Goal: Complete application form

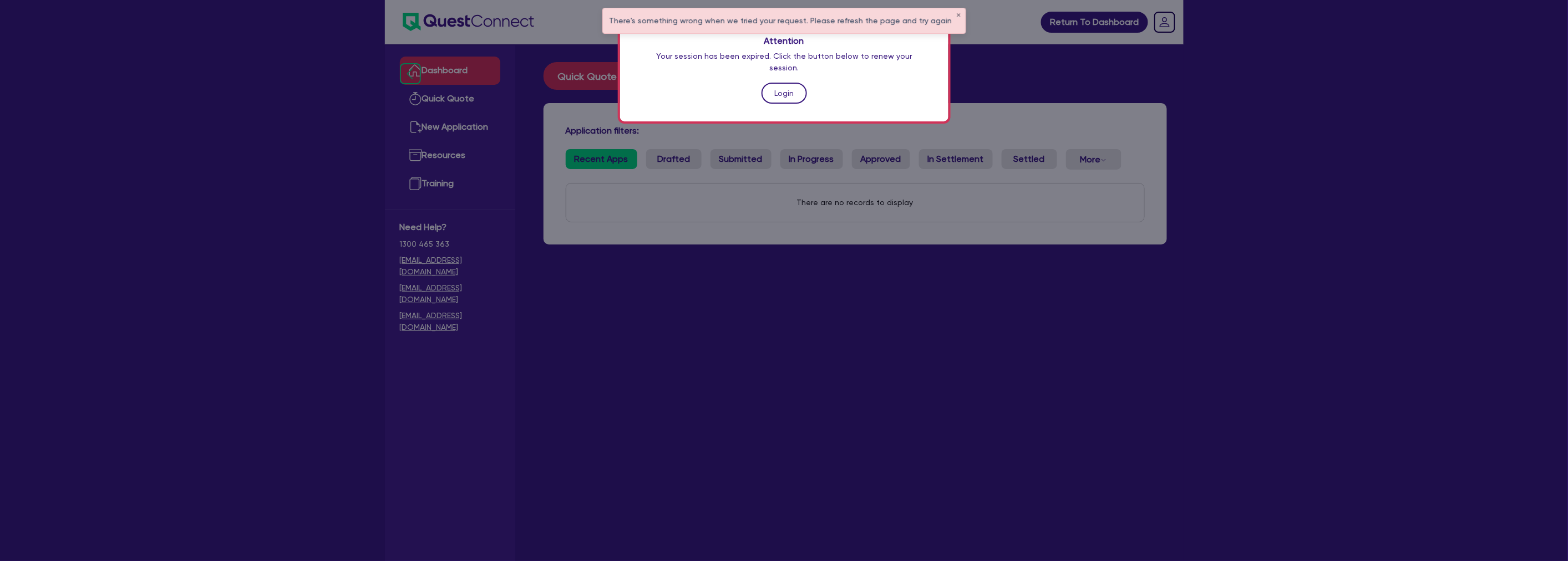
click at [792, 83] on link "Login" at bounding box center [784, 93] width 45 height 21
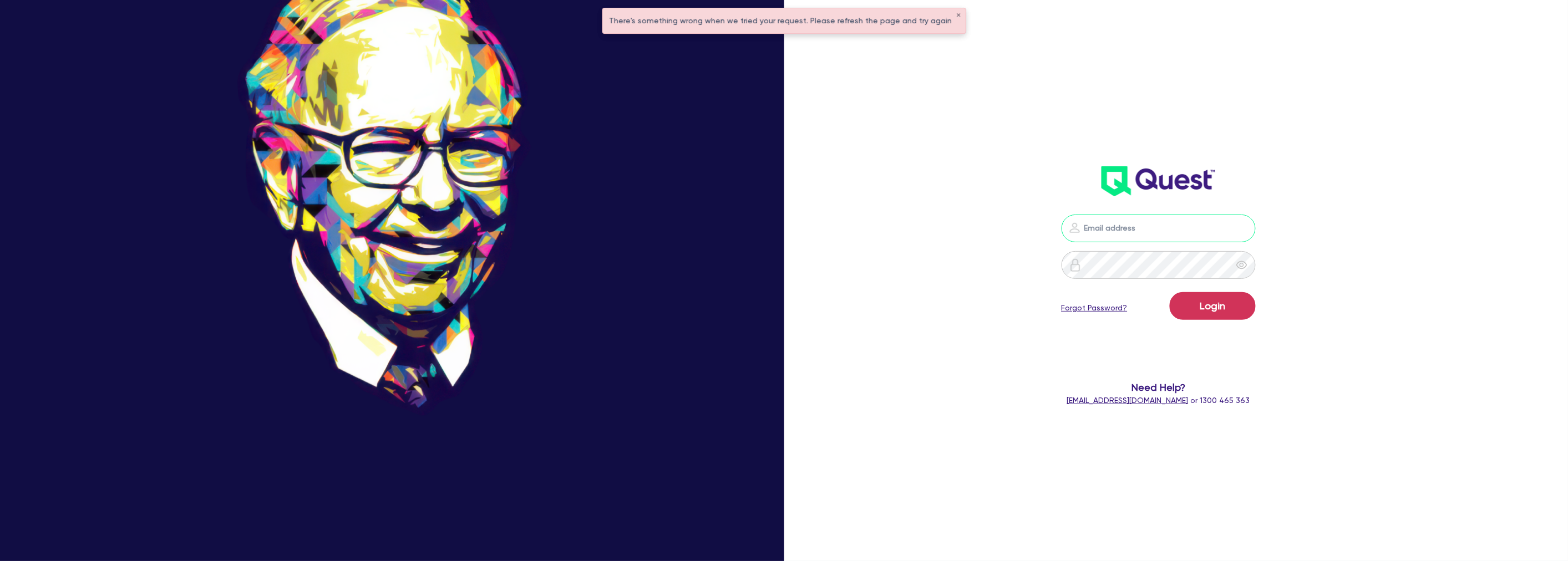
click at [917, 218] on input "email" at bounding box center [1159, 228] width 194 height 27
type input "harry.klimis+broker@quest.finance"
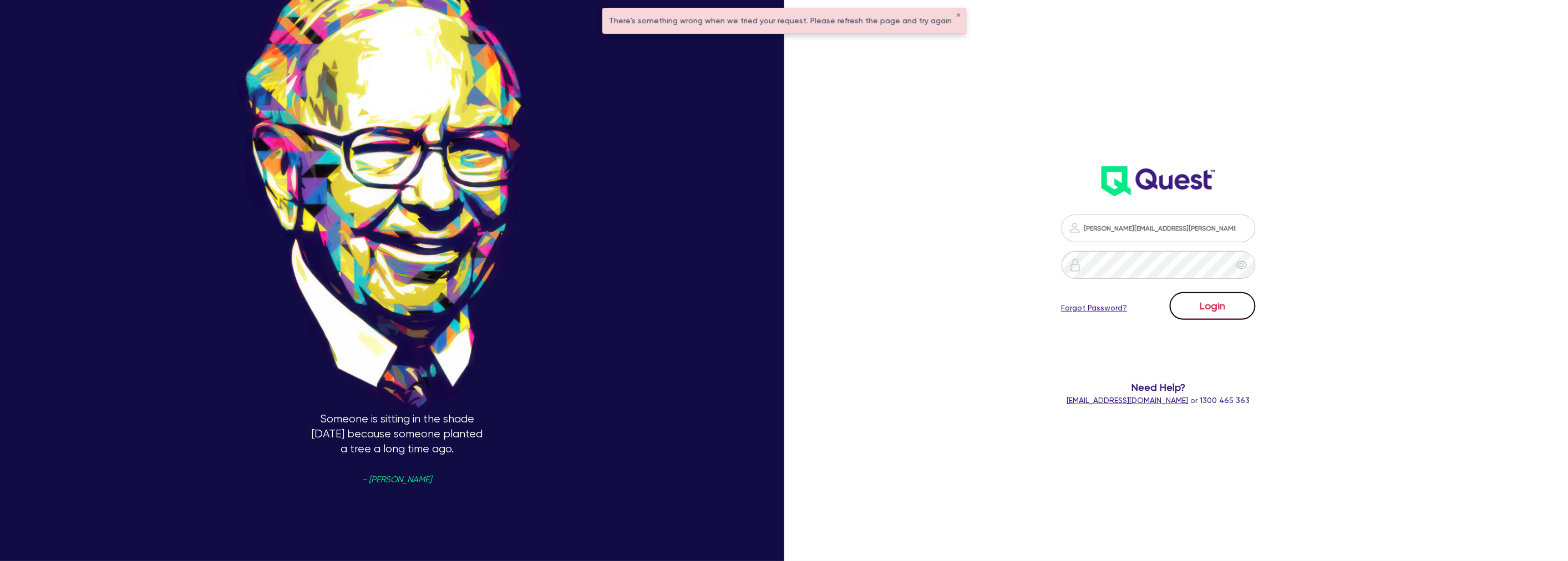
click at [917, 313] on button "Login" at bounding box center [1212, 306] width 86 height 27
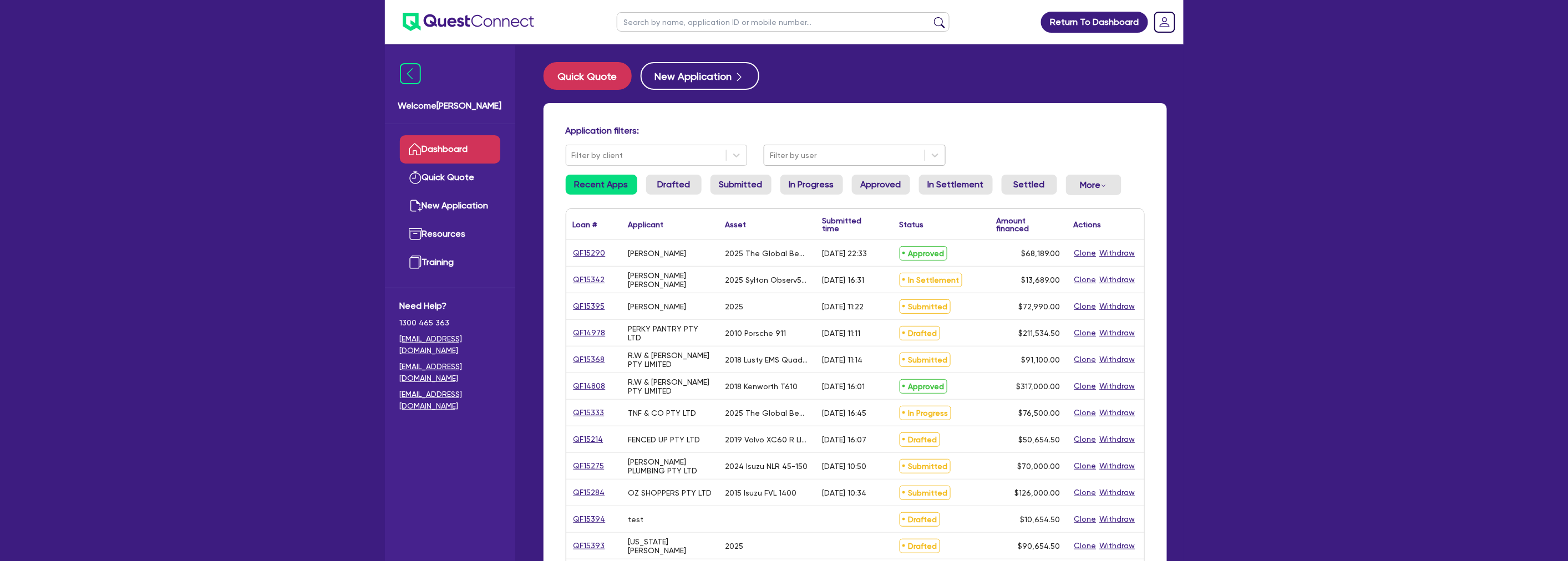
click at [858, 149] on div at bounding box center [844, 155] width 150 height 14
type input "harry klimis"
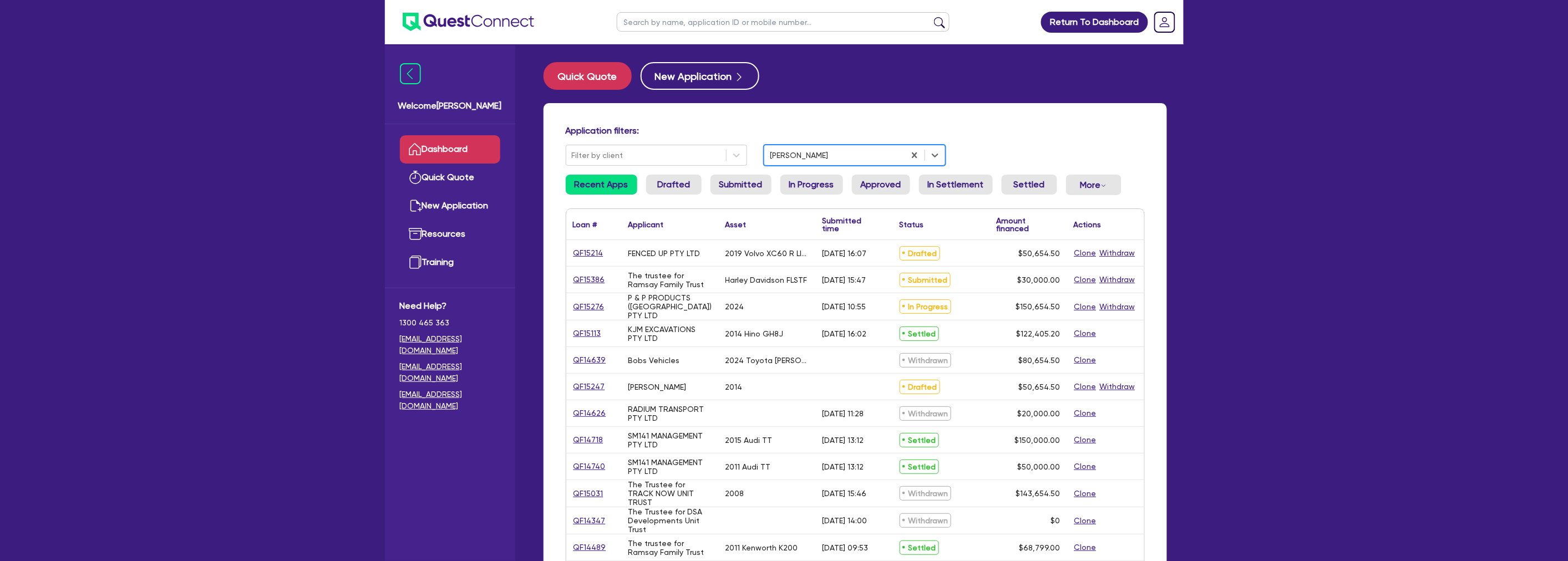
click at [917, 228] on div "Return To Dashboard Edit Profile Logout Welcome Harry Dashboard Quick Quote New…" at bounding box center [784, 448] width 1568 height 896
click at [585, 276] on link "QF15386" at bounding box center [589, 280] width 33 height 13
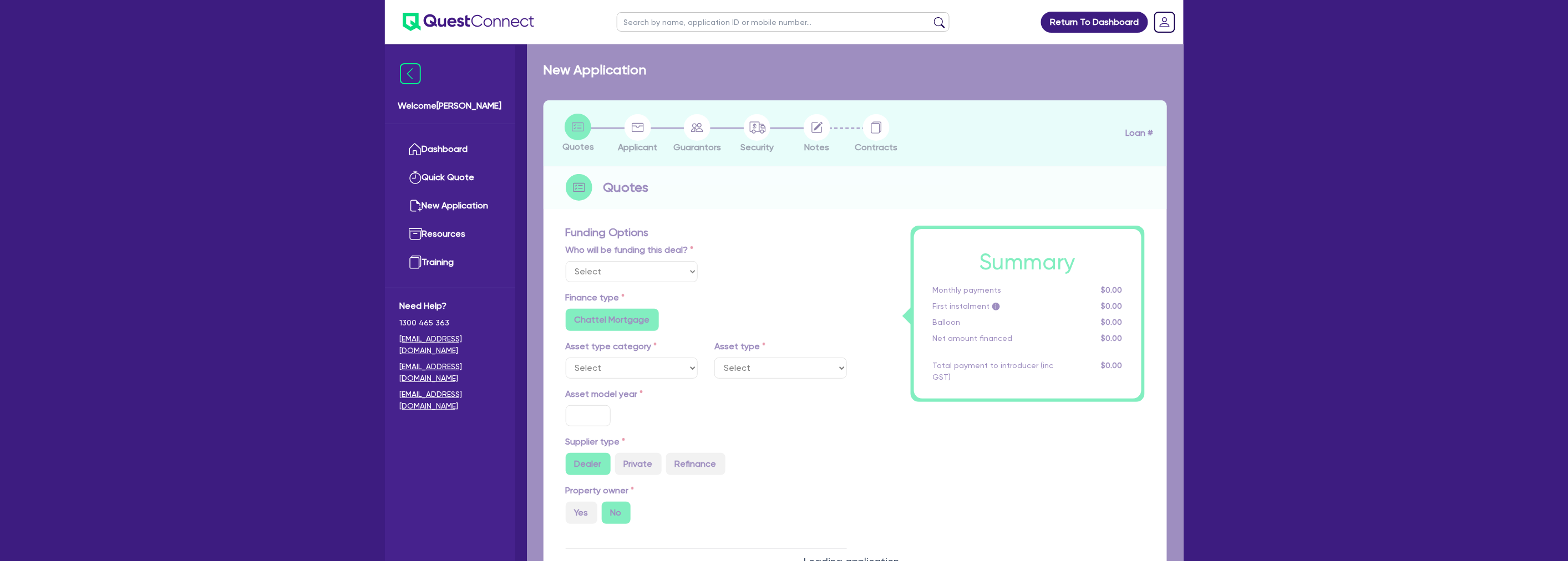
select select "Other"
radio input "false"
type input "30,000"
type input "6"
type input "1,800"
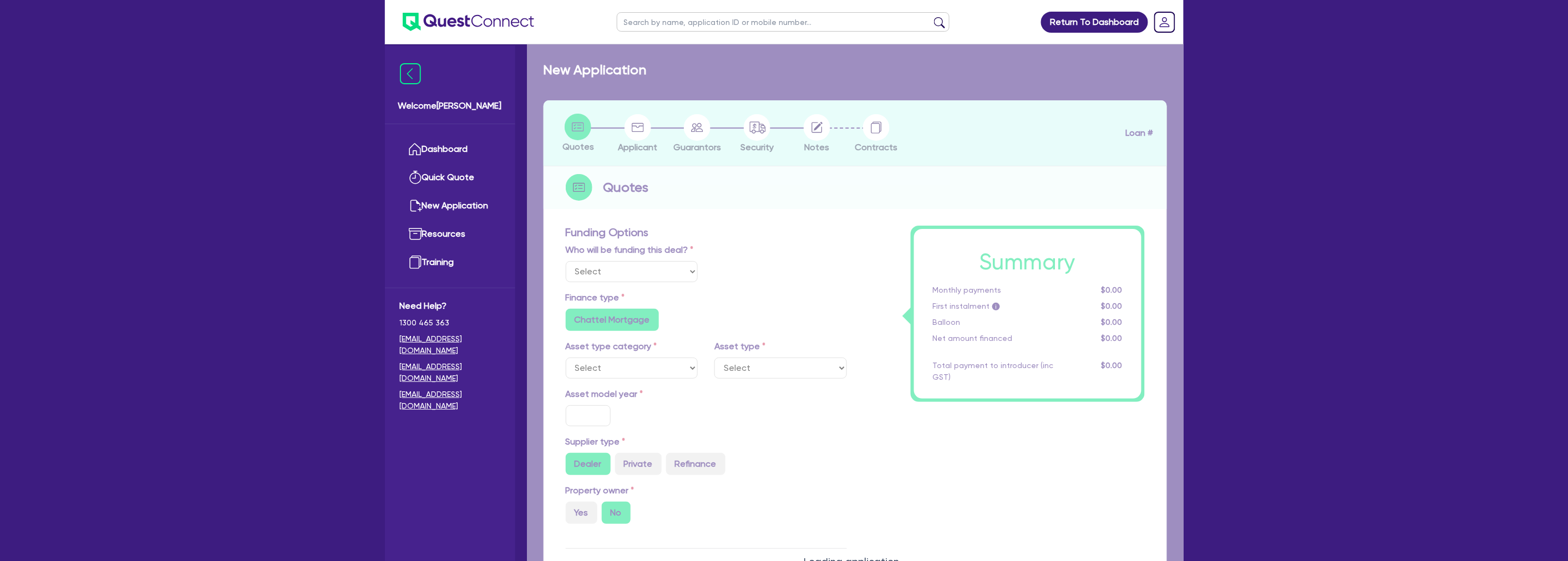
type input "18"
radio input "false"
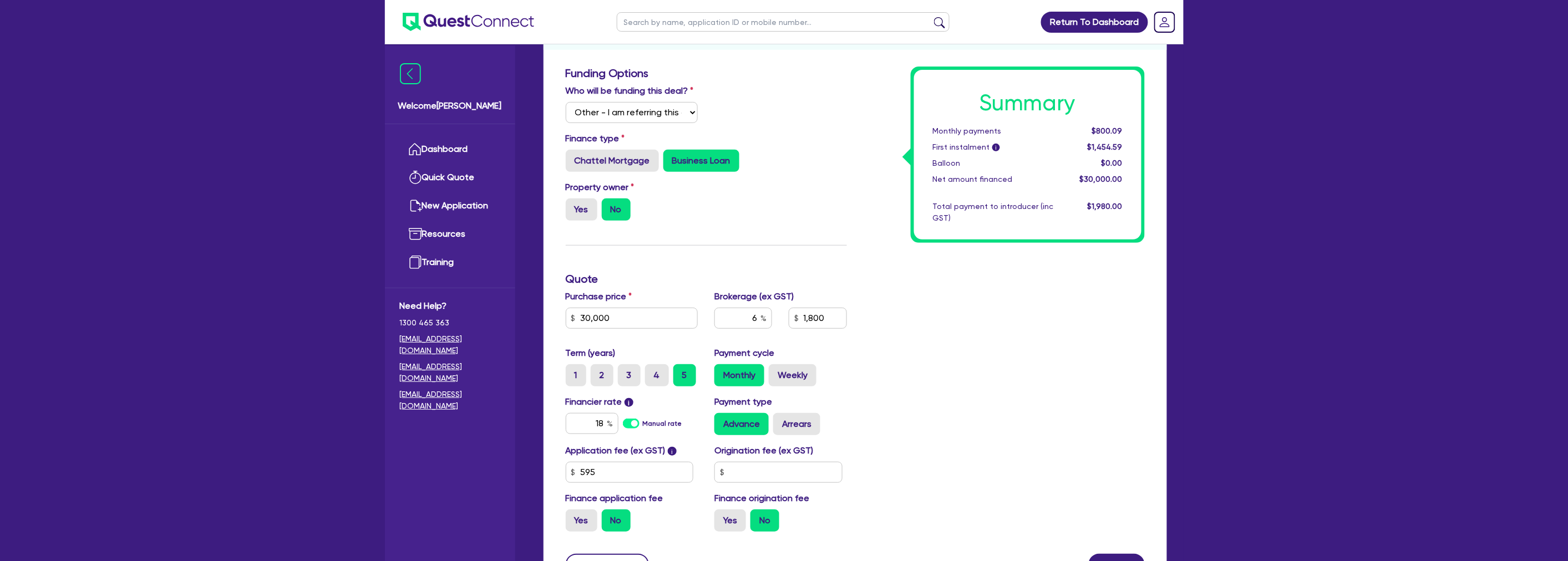
scroll to position [184, 0]
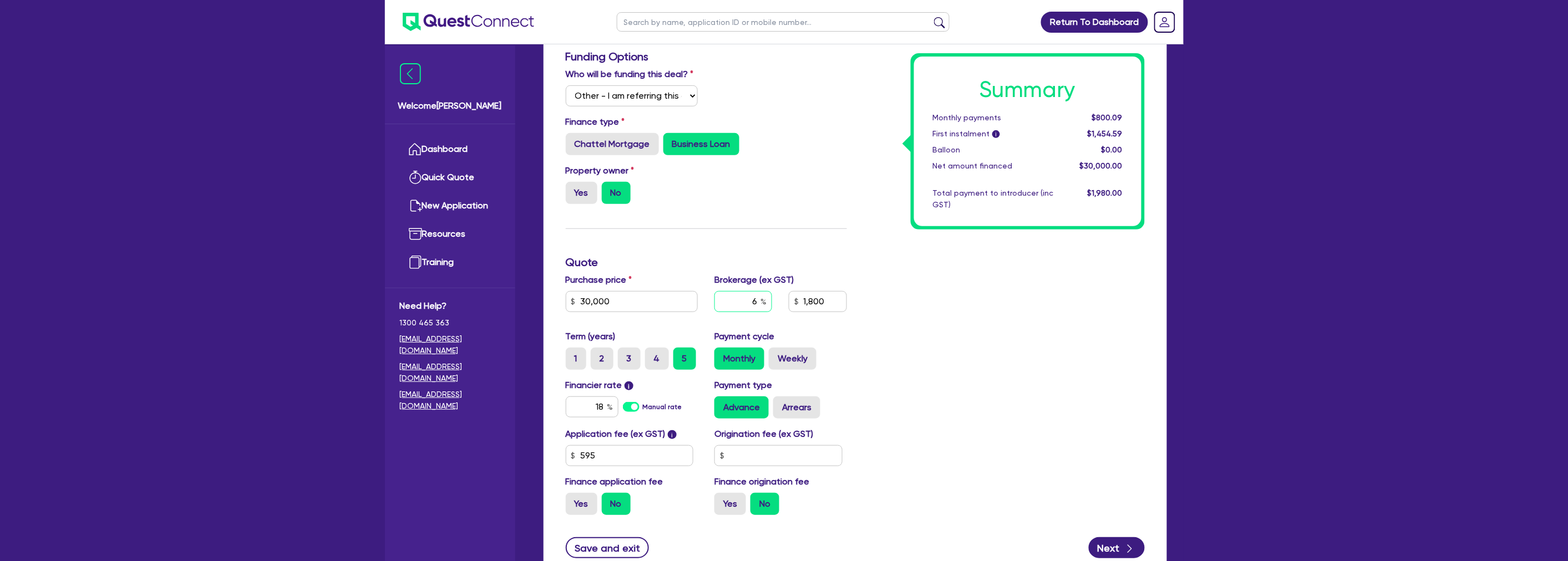
drag, startPoint x: 739, startPoint y: 295, endPoint x: 831, endPoint y: 295, distance: 92.0
click at [831, 295] on div "6 1,800" at bounding box center [780, 306] width 150 height 30
type input "30,000"
type input "8"
type input "1,800"
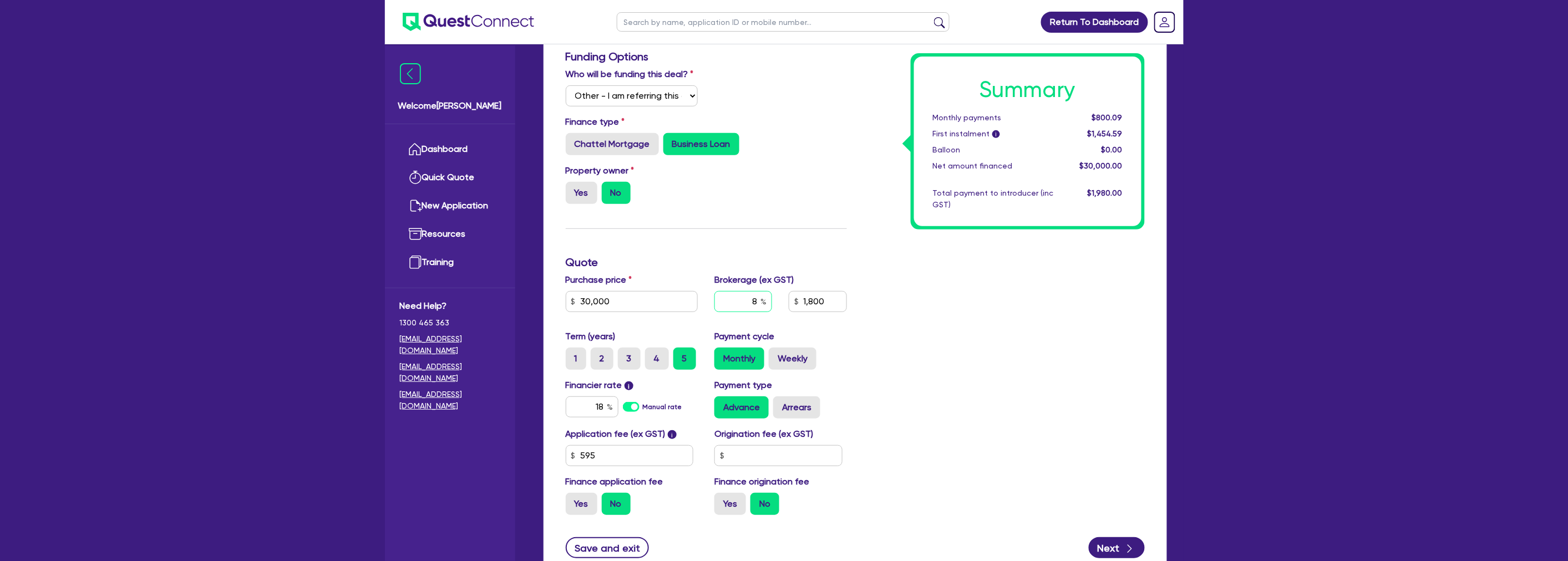
type input "8"
type input "30,000"
type input "1,800"
drag, startPoint x: 906, startPoint y: 274, endPoint x: 888, endPoint y: 256, distance: 25.5
click at [906, 272] on div "Summary Monthly payments $800.09 First instalment i $1,454.59 Balloon $0.00 Net…" at bounding box center [1004, 287] width 297 height 474
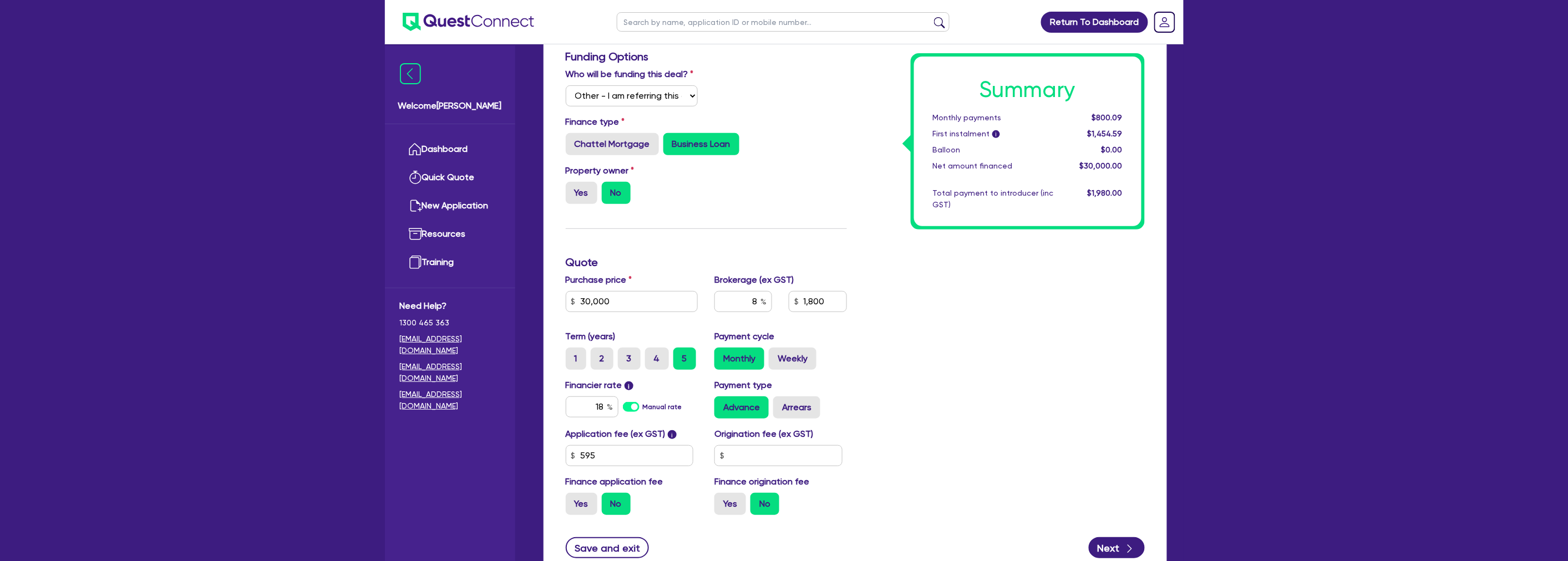
type input "30,000"
type input "2,400"
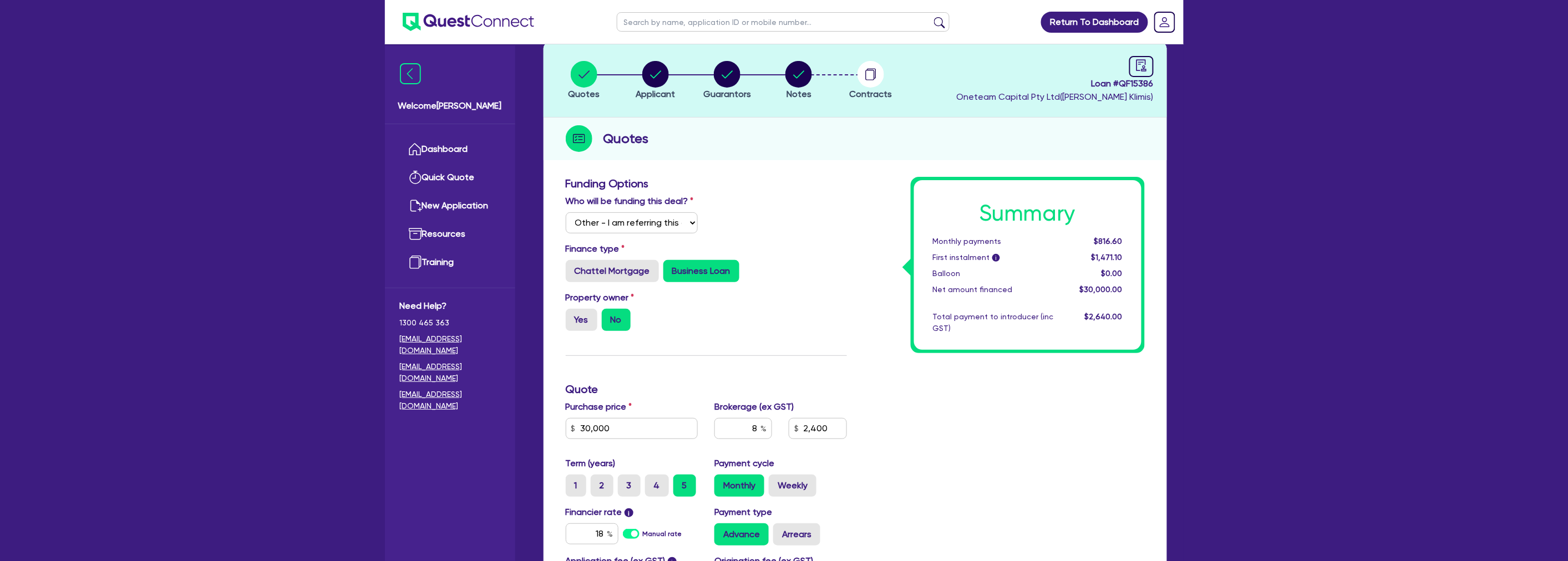
scroll to position [0, 0]
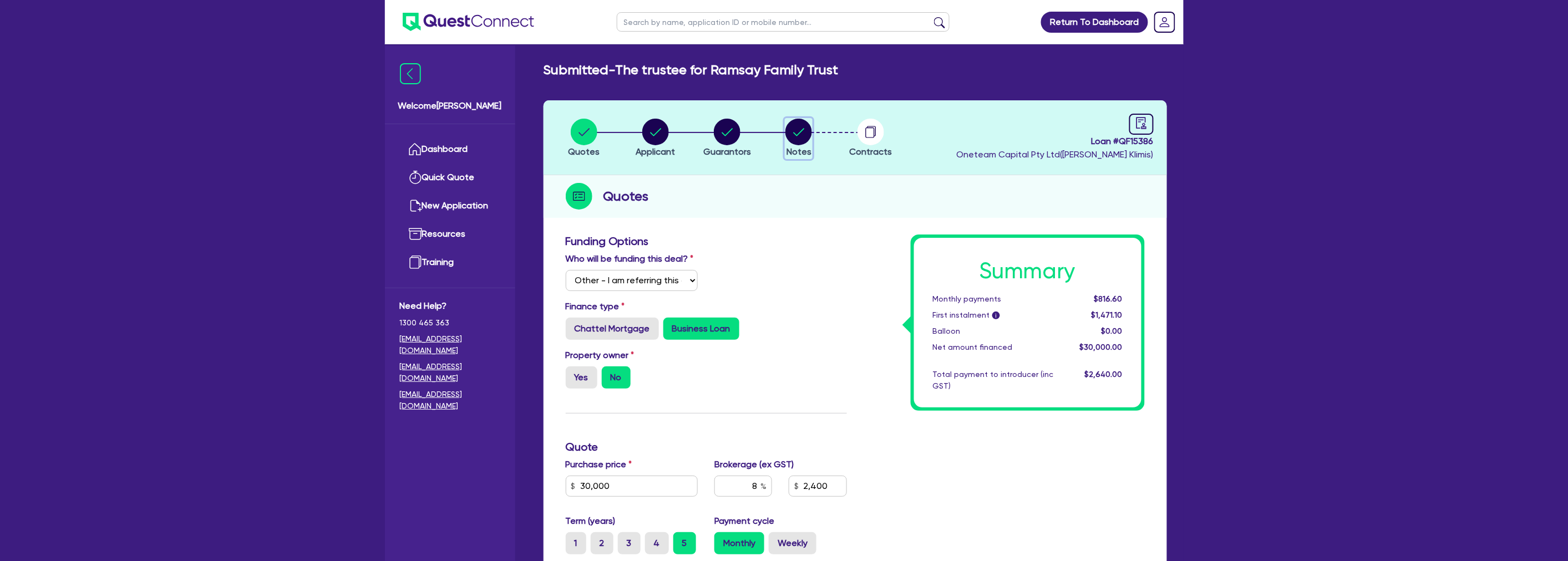
click at [803, 126] on circle "button" at bounding box center [798, 132] width 26 height 26
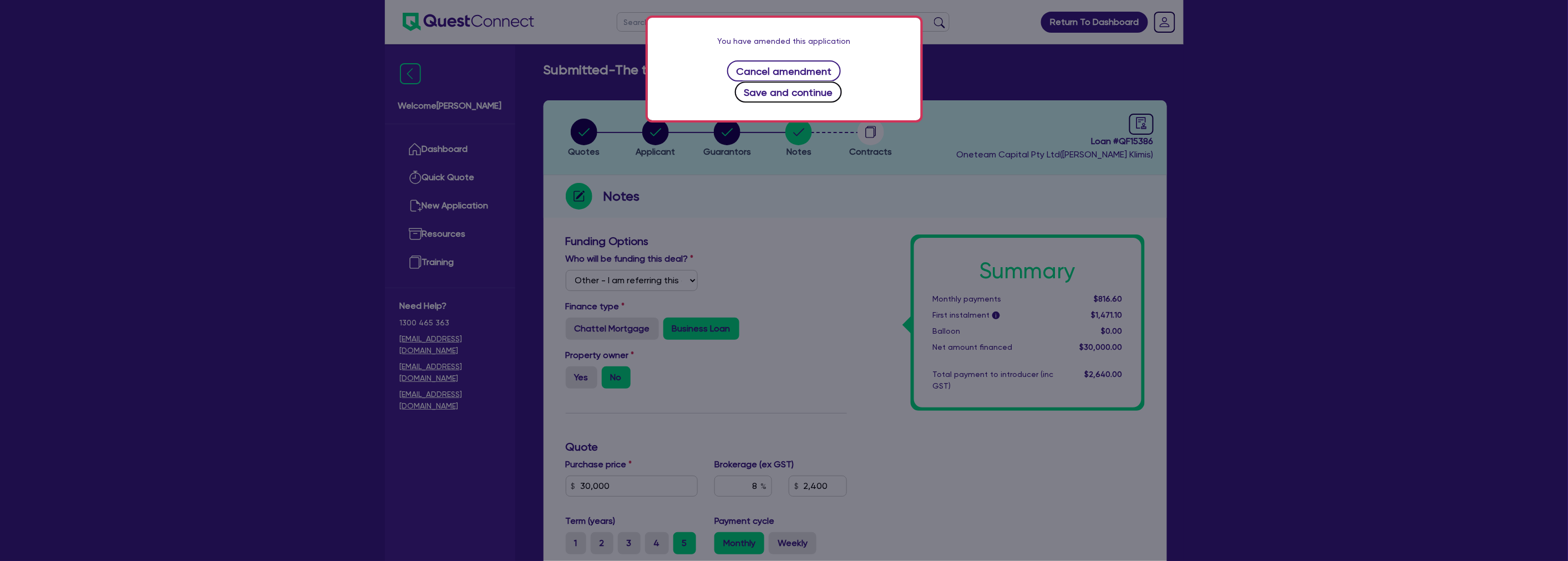
click at [825, 82] on button "Save and continue" at bounding box center [789, 92] width 107 height 21
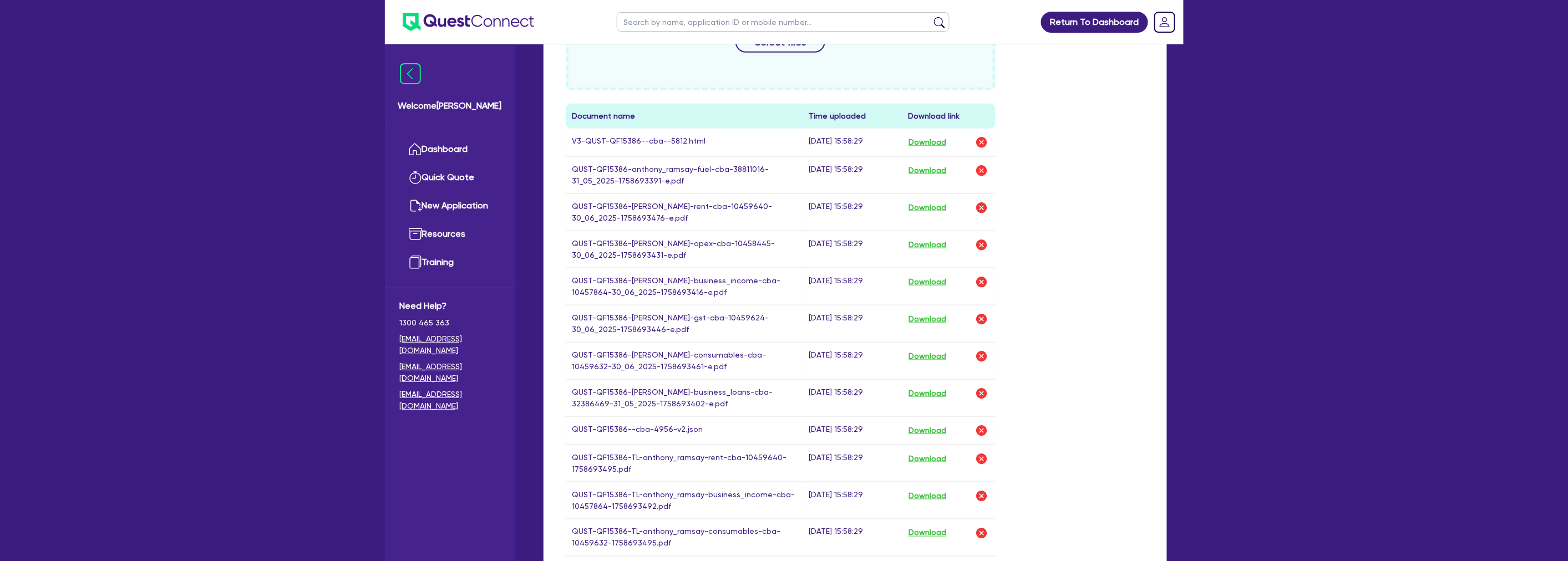
scroll to position [492, 0]
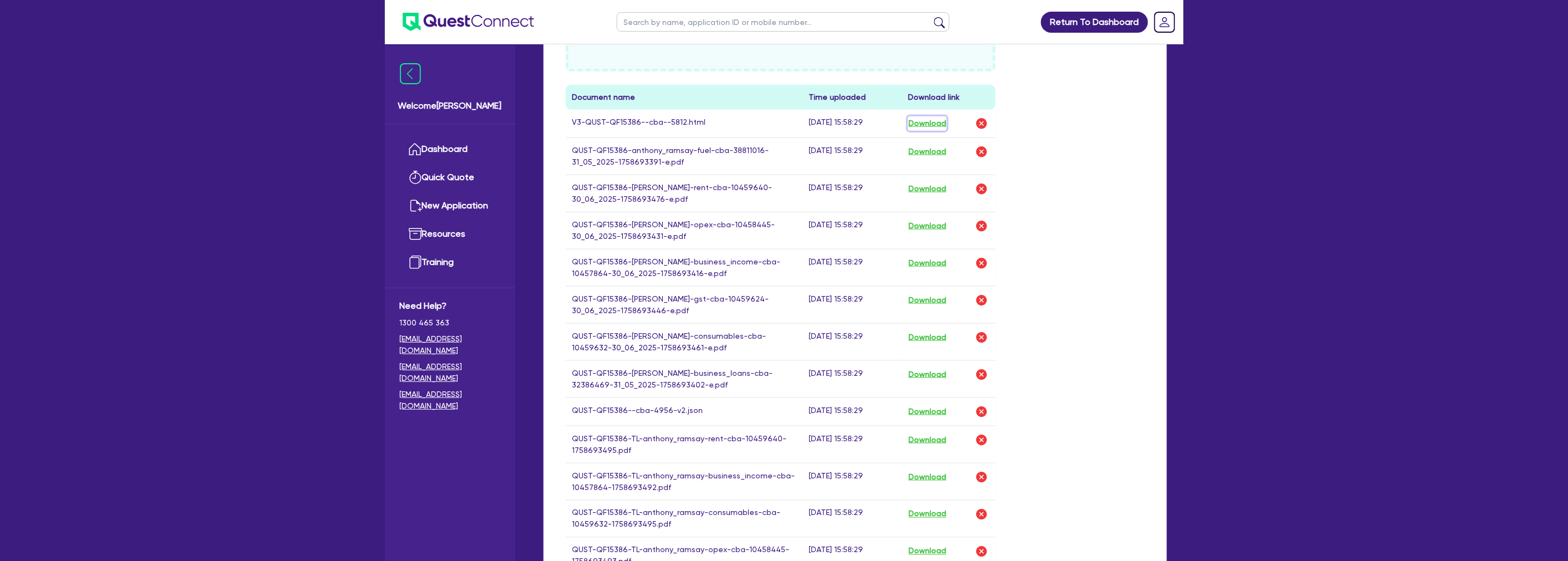
click at [917, 120] on button "Download" at bounding box center [927, 123] width 39 height 14
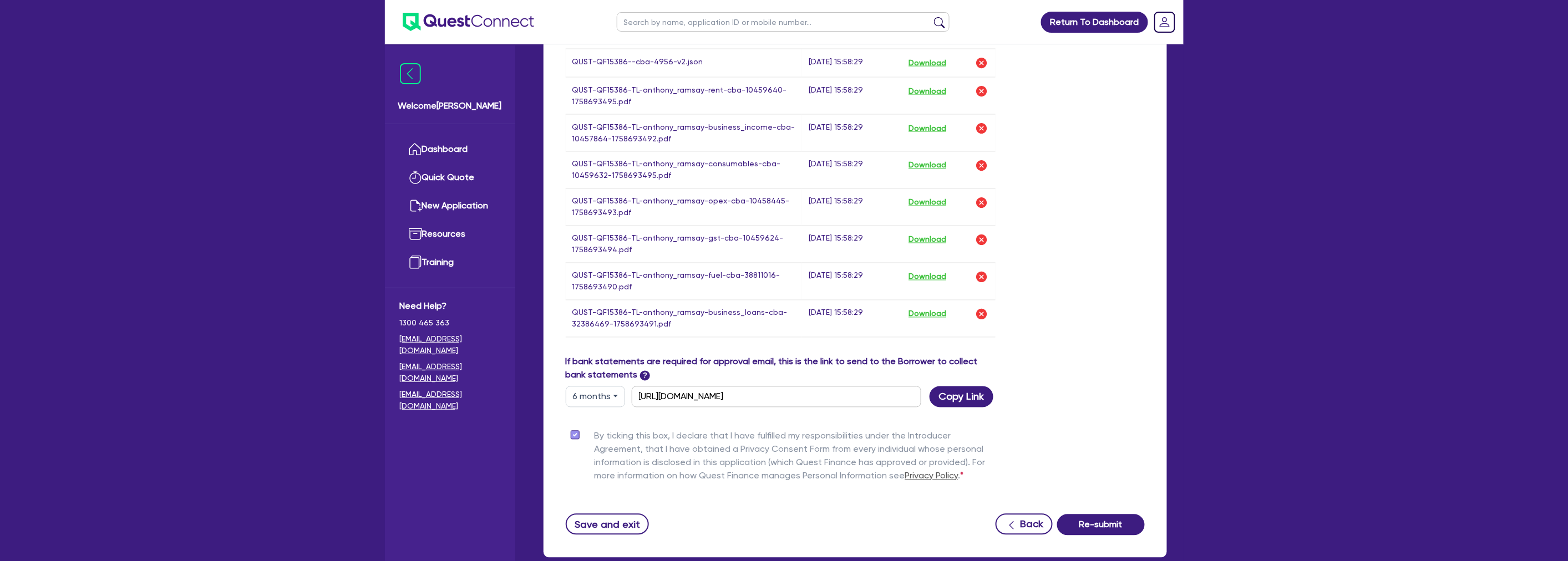
scroll to position [906, 0]
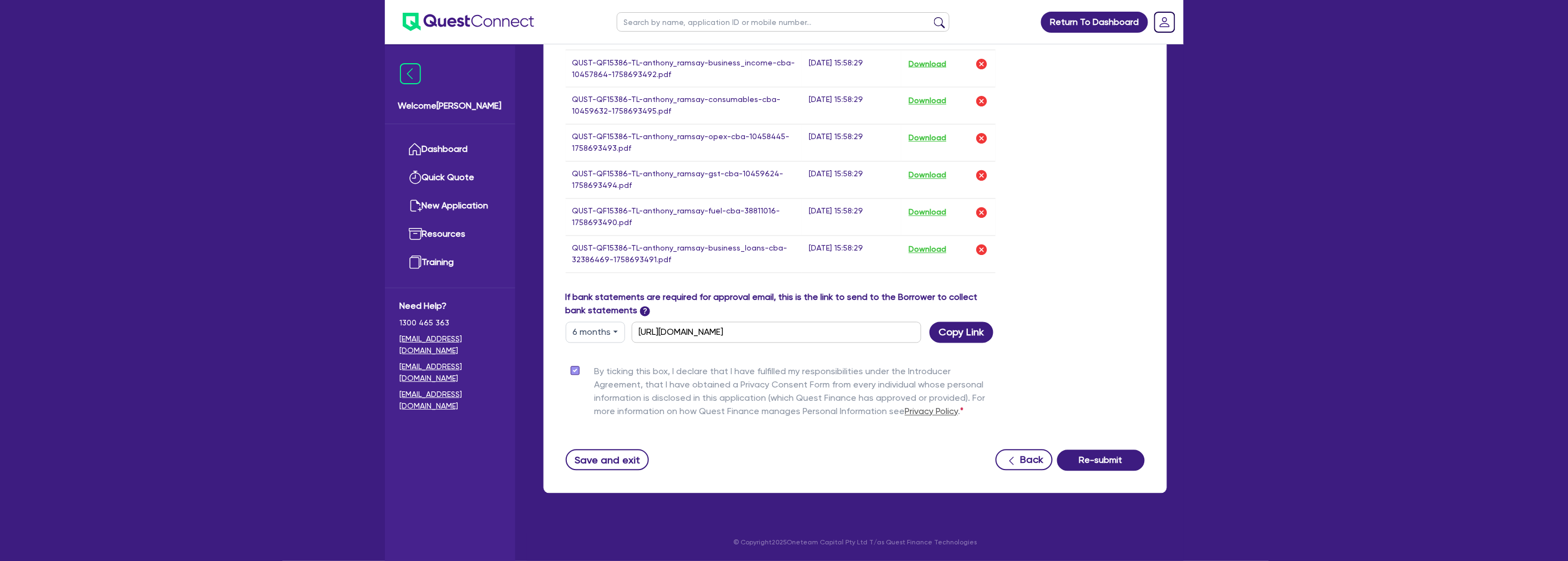
click at [576, 337] on button "6 months" at bounding box center [595, 332] width 59 height 21
click at [616, 406] on link "12 months" at bounding box center [610, 399] width 88 height 21
type input "https://scv.bankstatements.com.au/QUSF-QF15386"
click at [917, 329] on button "Copy Link" at bounding box center [962, 332] width 64 height 21
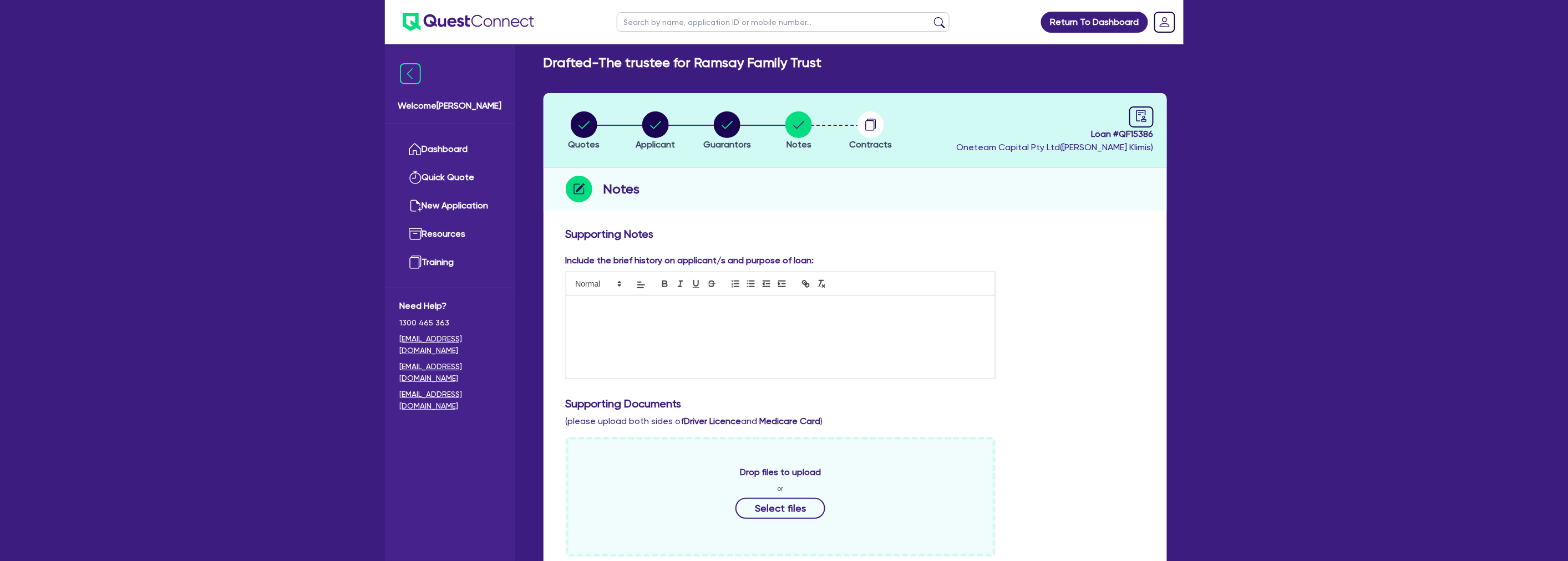
scroll to position [0, 0]
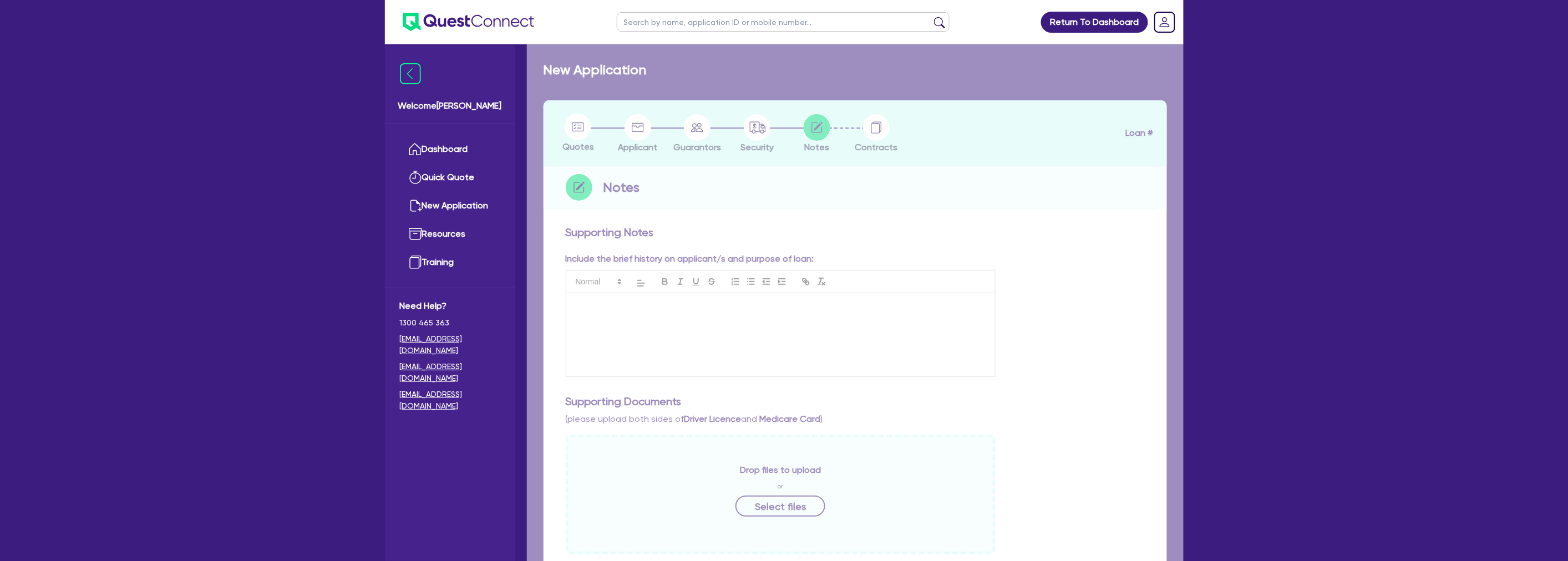
checkbox input "true"
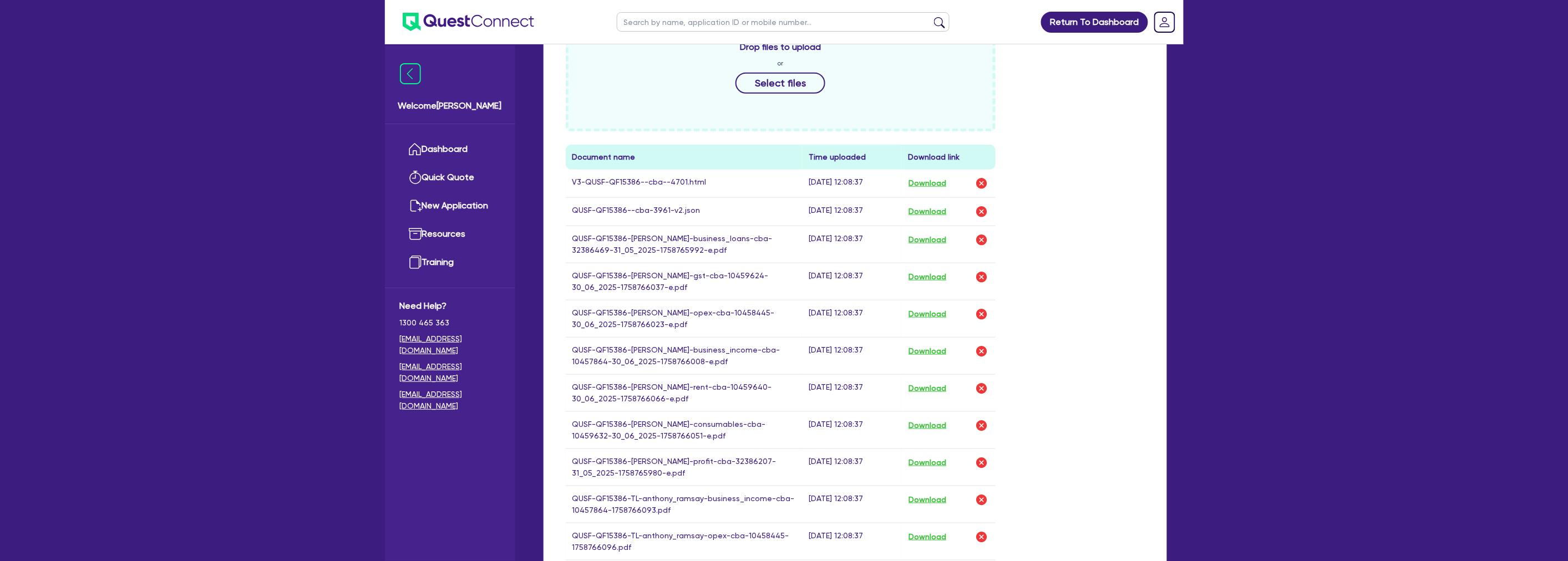
scroll to position [431, 0]
click at [939, 182] on button "Download" at bounding box center [927, 184] width 39 height 14
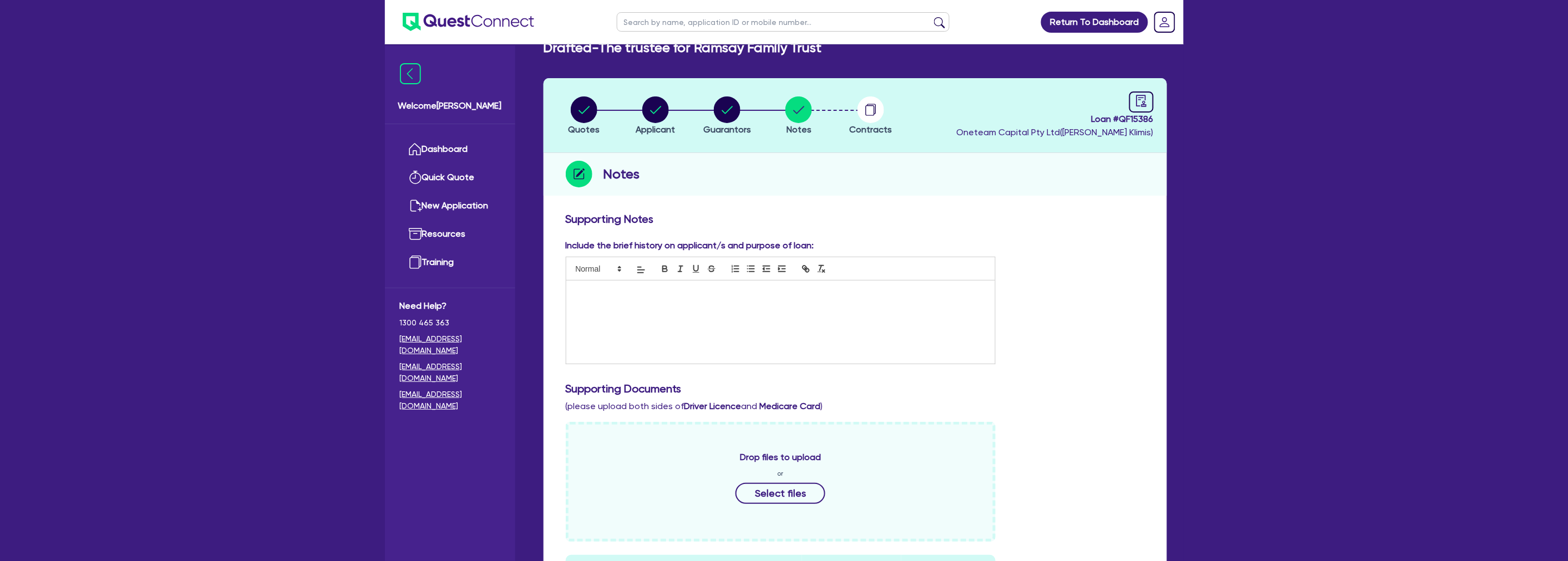
scroll to position [0, 0]
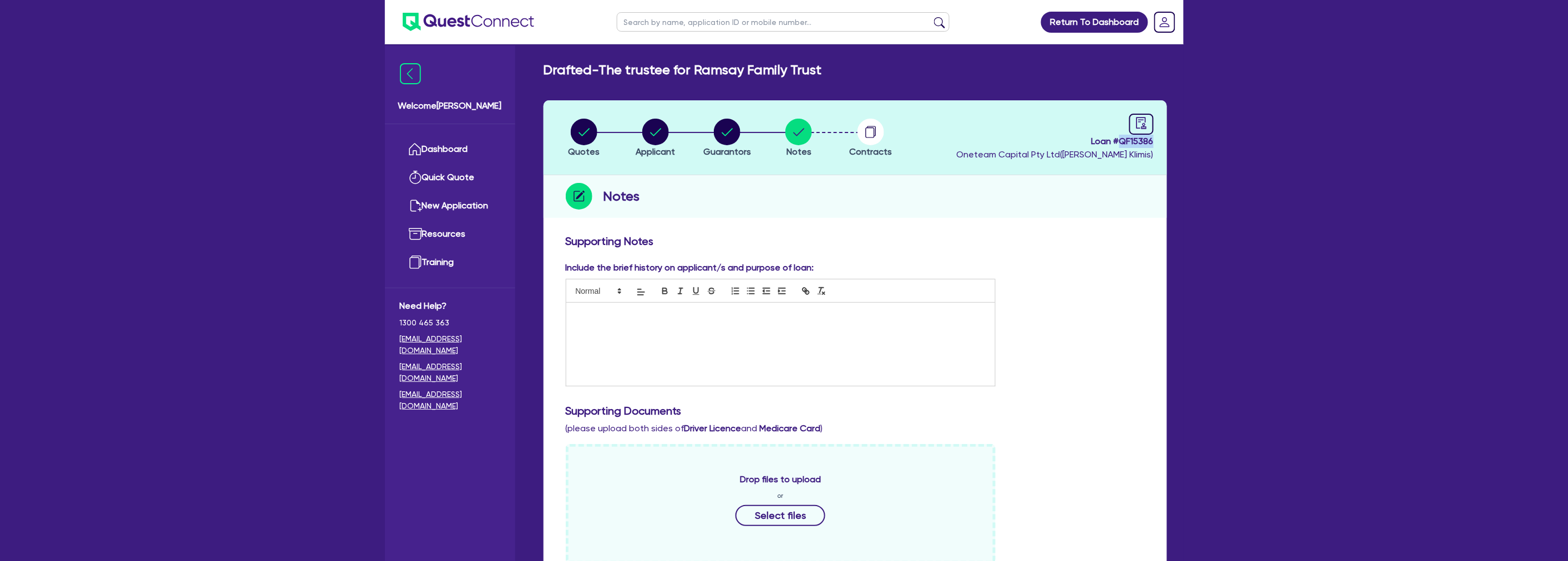
drag, startPoint x: 1117, startPoint y: 139, endPoint x: 1155, endPoint y: 139, distance: 38.0
click at [1155, 139] on header "Quotes Applicant Guarantors Notes Contracts Loan # QF15386 Oneteam Capital Pty …" at bounding box center [855, 138] width 623 height 75
drag, startPoint x: 1154, startPoint y: 139, endPoint x: 1112, endPoint y: 139, distance: 42.0
click at [1112, 139] on header "Quotes Applicant Guarantors Notes Contracts Loan # QF15386 Oneteam Capital Pty …" at bounding box center [855, 138] width 623 height 75
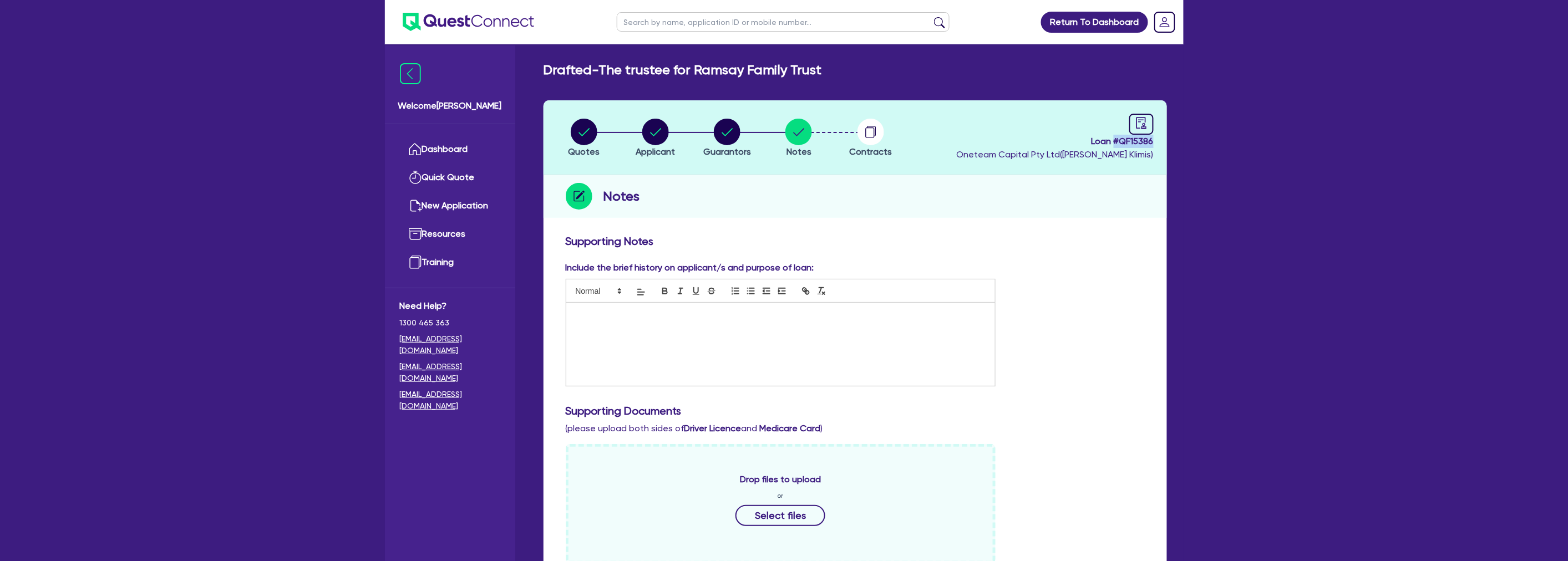
click at [1113, 138] on span "Loan # QF15386" at bounding box center [1054, 141] width 197 height 13
drag, startPoint x: 1118, startPoint y: 138, endPoint x: 1163, endPoint y: 140, distance: 45.0
click at [1163, 140] on header "Quotes Applicant Guarantors Notes Contracts Loan # QF15386 Oneteam Capital Pty …" at bounding box center [855, 138] width 623 height 75
click at [1139, 140] on span "Loan # QF15386" at bounding box center [1054, 141] width 197 height 13
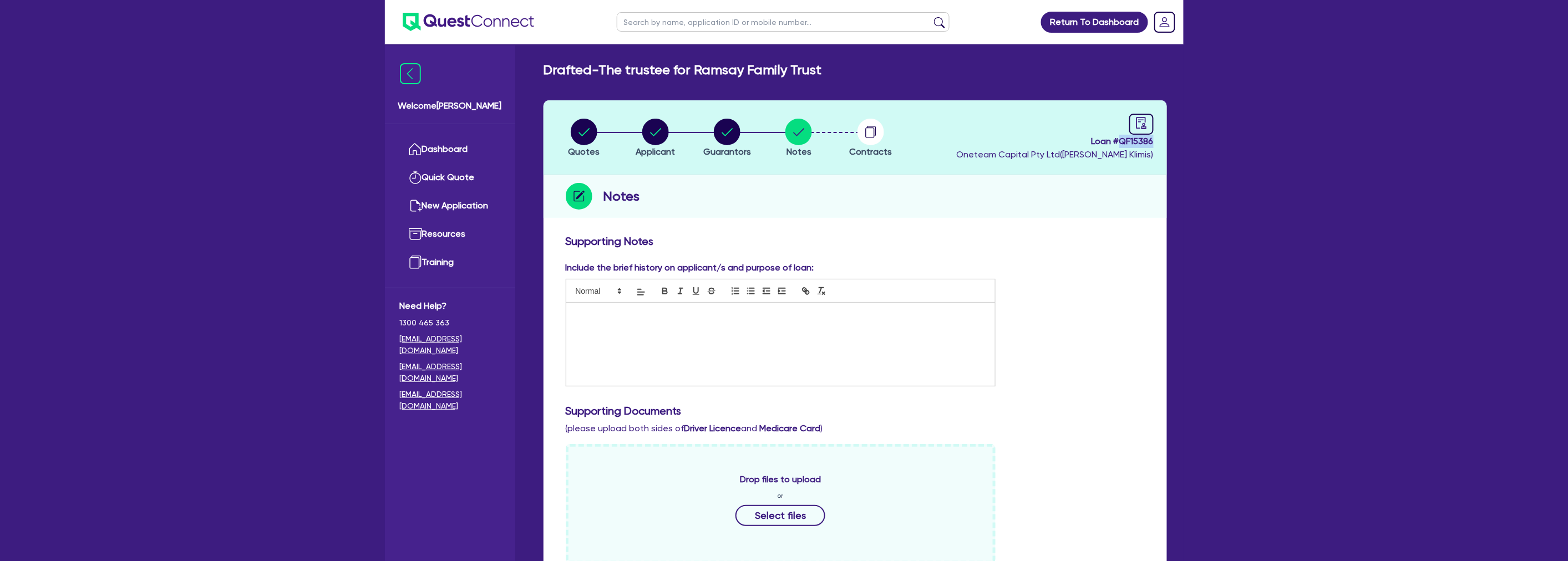
drag, startPoint x: 1119, startPoint y: 139, endPoint x: 1178, endPoint y: 141, distance: 59.0
drag, startPoint x: 1246, startPoint y: 141, endPoint x: 1002, endPoint y: 137, distance: 244.0
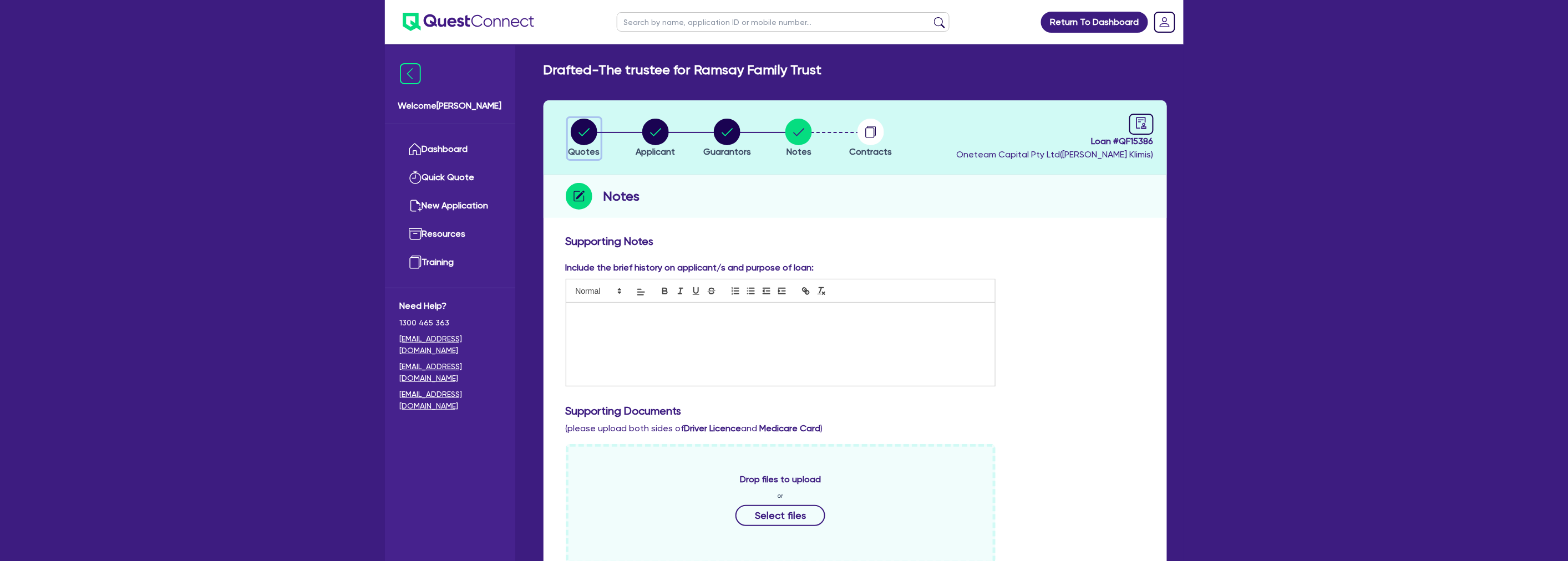
click at [600, 123] on button "Quotes" at bounding box center [584, 139] width 33 height 41
select select "Other"
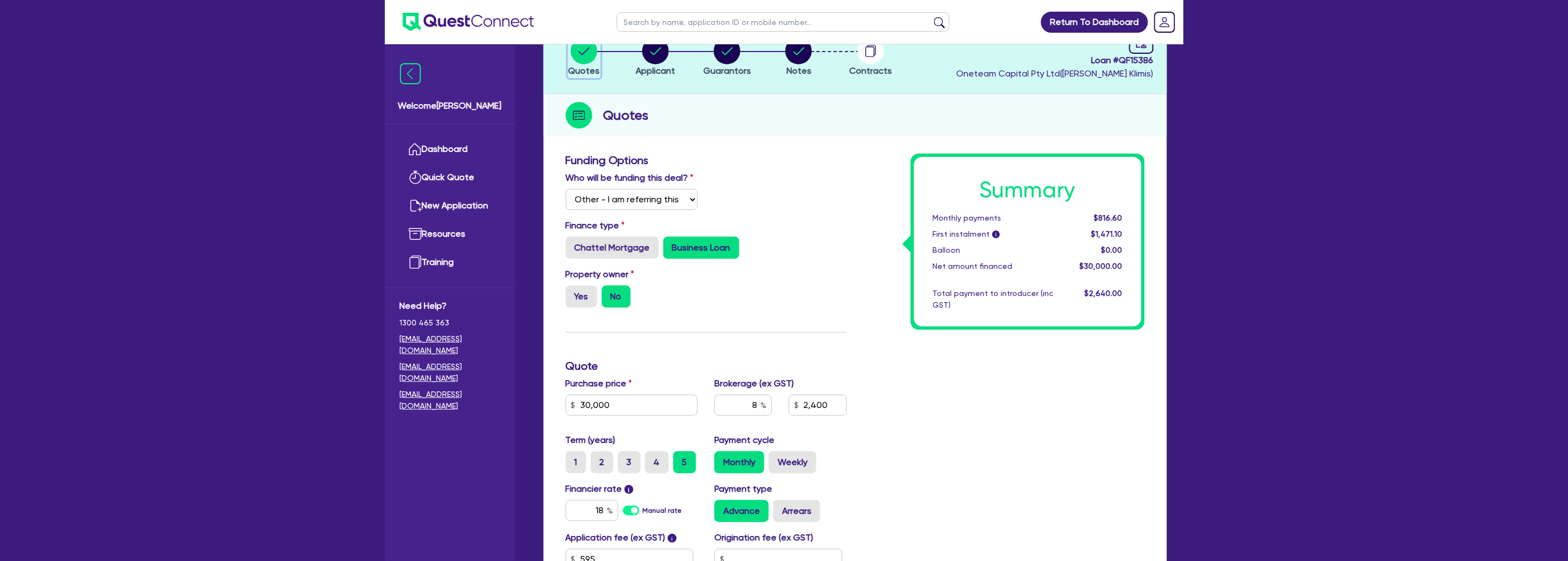
scroll to position [123, 0]
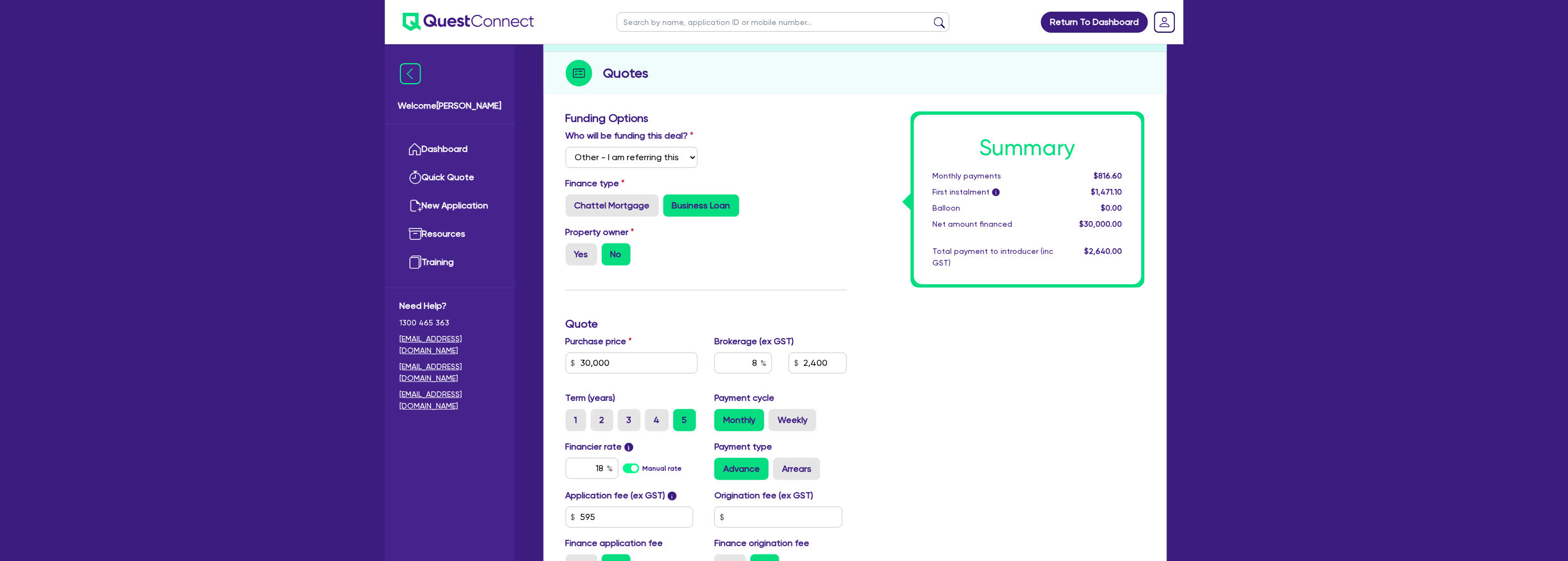
click at [860, 241] on div "Summary Monthly payments $816.60 First instalment i $1,471.10 Balloon $0.00 Net…" at bounding box center [1004, 348] width 297 height 474
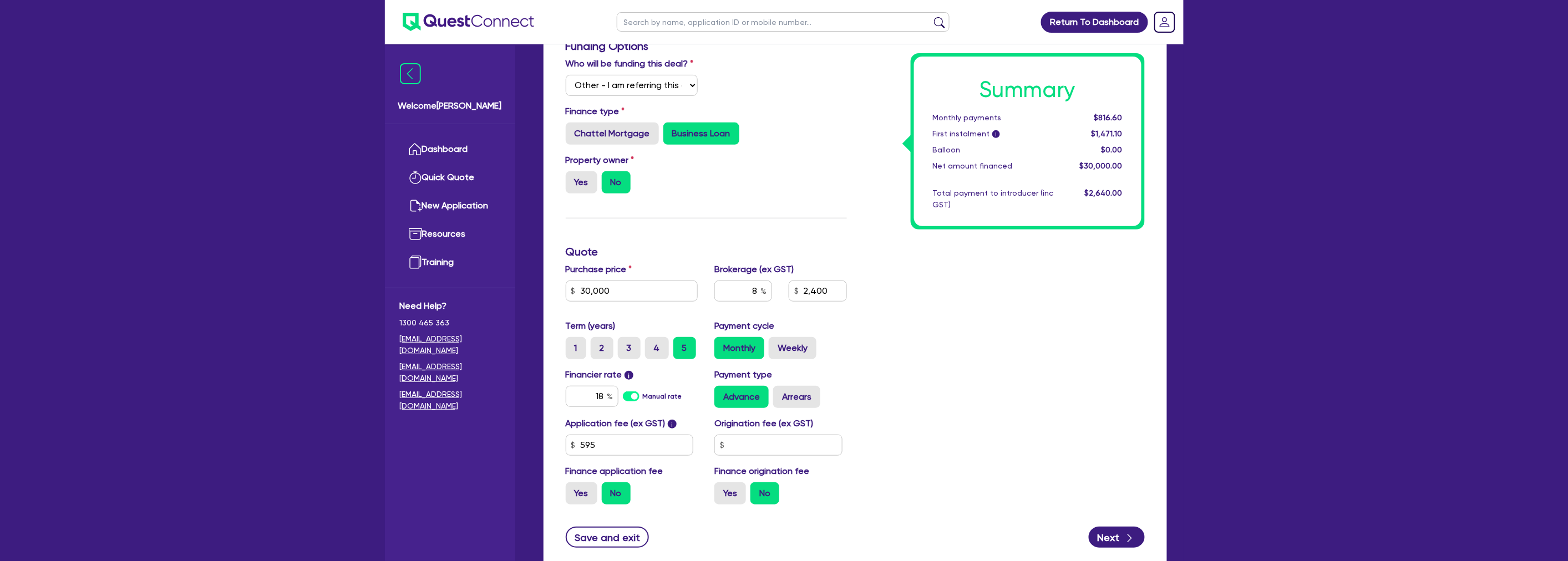
scroll to position [270, 0]
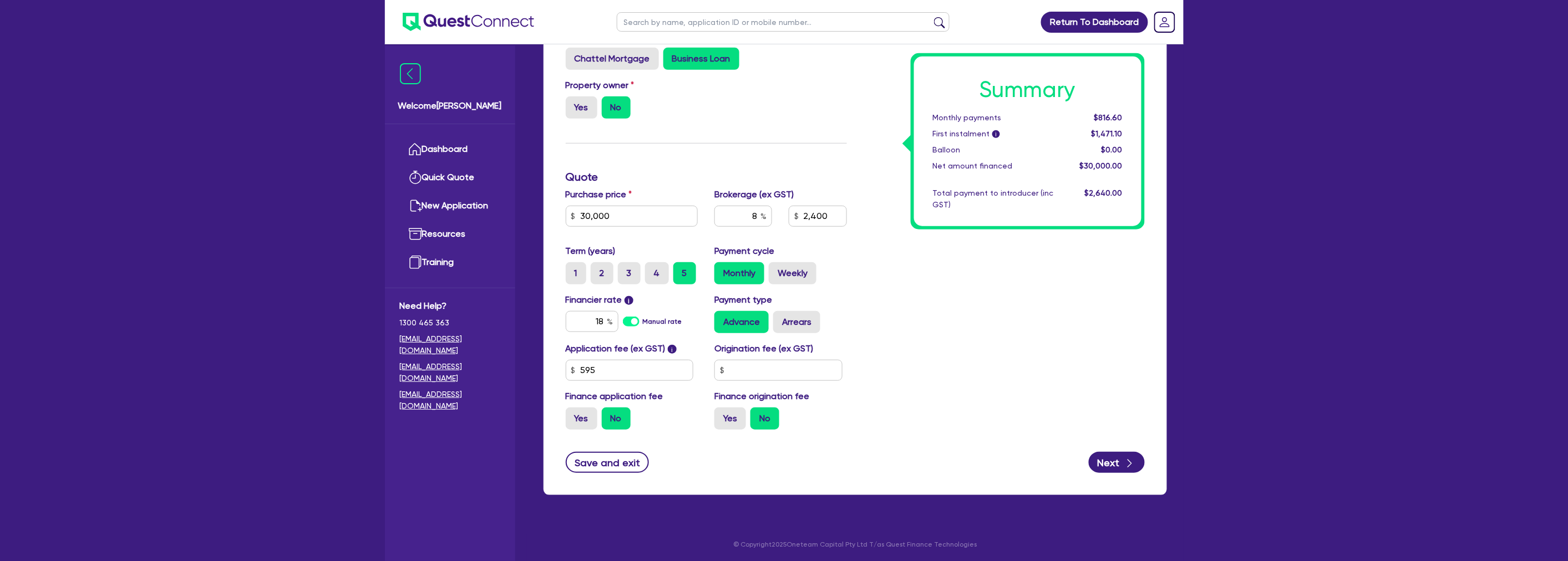
click at [995, 253] on div "Summary Monthly payments $816.60 First instalment i $1,471.10 Balloon $0.00 Net…" at bounding box center [1004, 201] width 297 height 474
drag, startPoint x: 669, startPoint y: 216, endPoint x: 433, endPoint y: 216, distance: 236.0
click at [433, 216] on div "Welcome Harry Dashboard Quick Quote New Application Ref Company Ref Salesperson…" at bounding box center [784, 146] width 799 height 833
click at [639, 216] on input "30,000" at bounding box center [632, 216] width 133 height 21
type input "30,000"
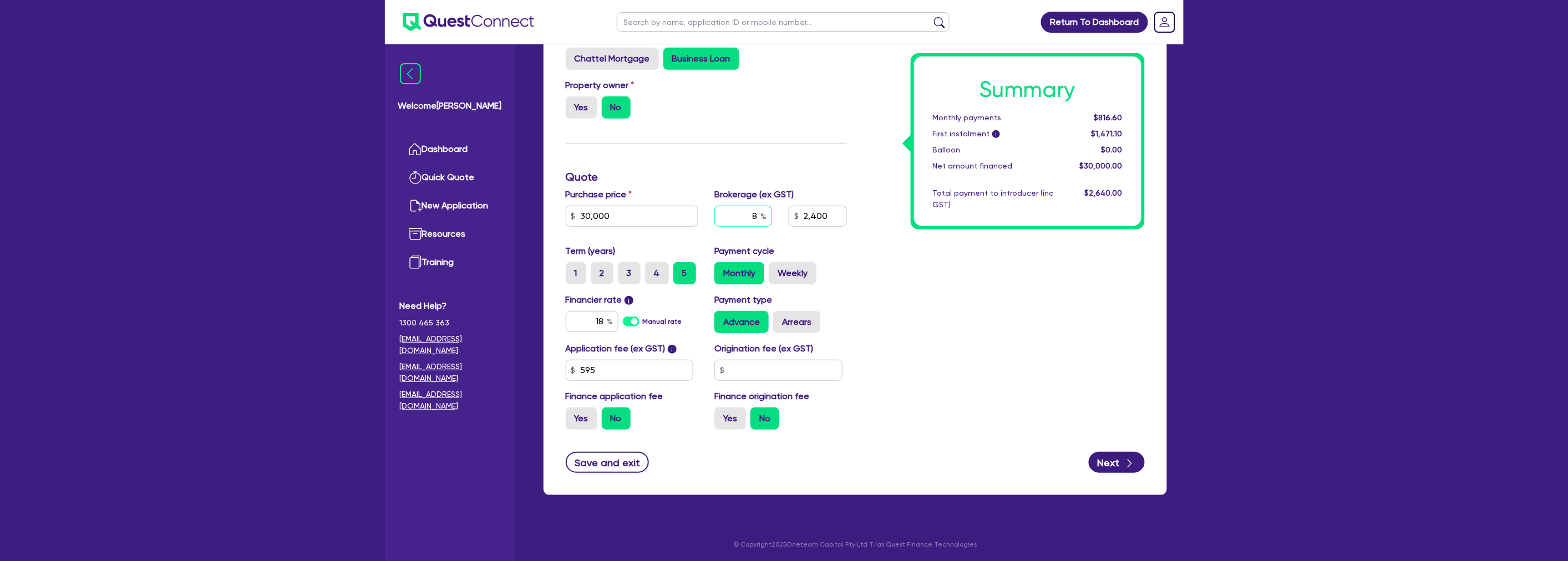
type input "2,400"
type input "30,000"
type input "2,400"
drag, startPoint x: 725, startPoint y: 215, endPoint x: 626, endPoint y: 212, distance: 99.0
click at [626, 212] on div "Purchase price 30,000 Cash deposit Trade in Payout amount Balloon Brokerage (ex…" at bounding box center [706, 216] width 297 height 56
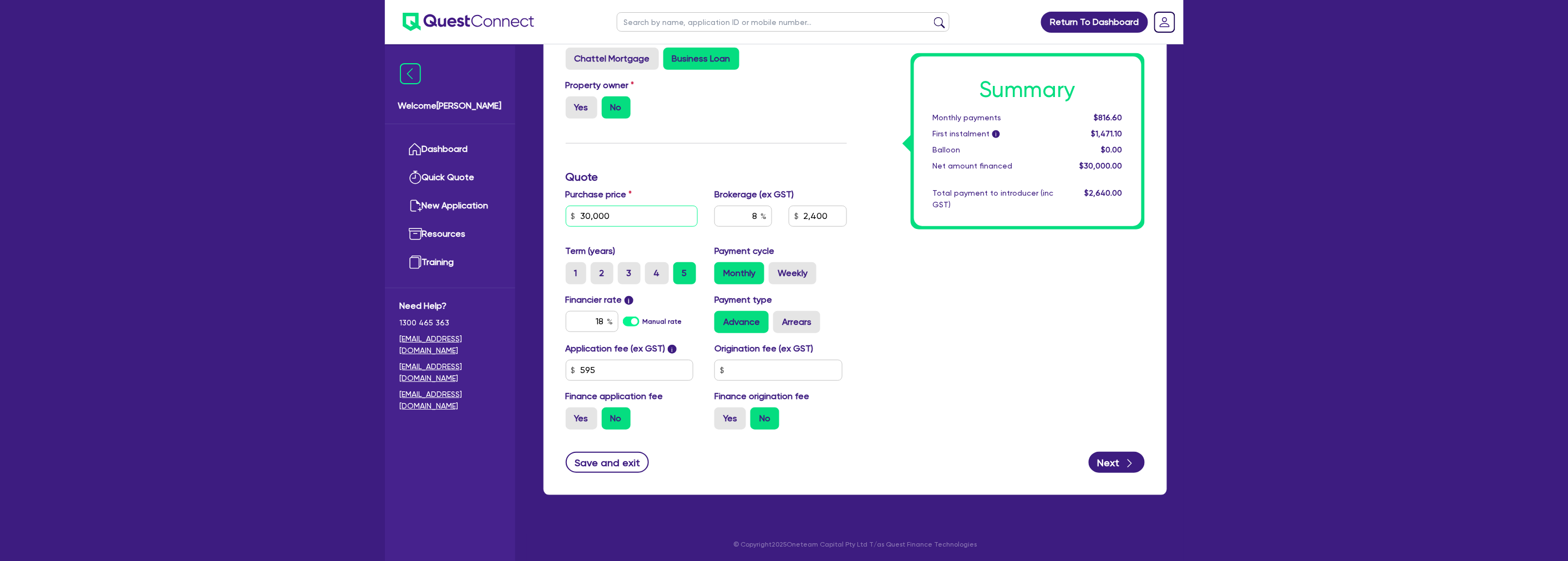
drag, startPoint x: 626, startPoint y: 212, endPoint x: 501, endPoint y: 212, distance: 125.0
click at [501, 212] on div "Welcome Harry Dashboard Quick Quote New Application Ref Company Ref Salesperson…" at bounding box center [784, 146] width 799 height 833
type input "5"
type input "2,400"
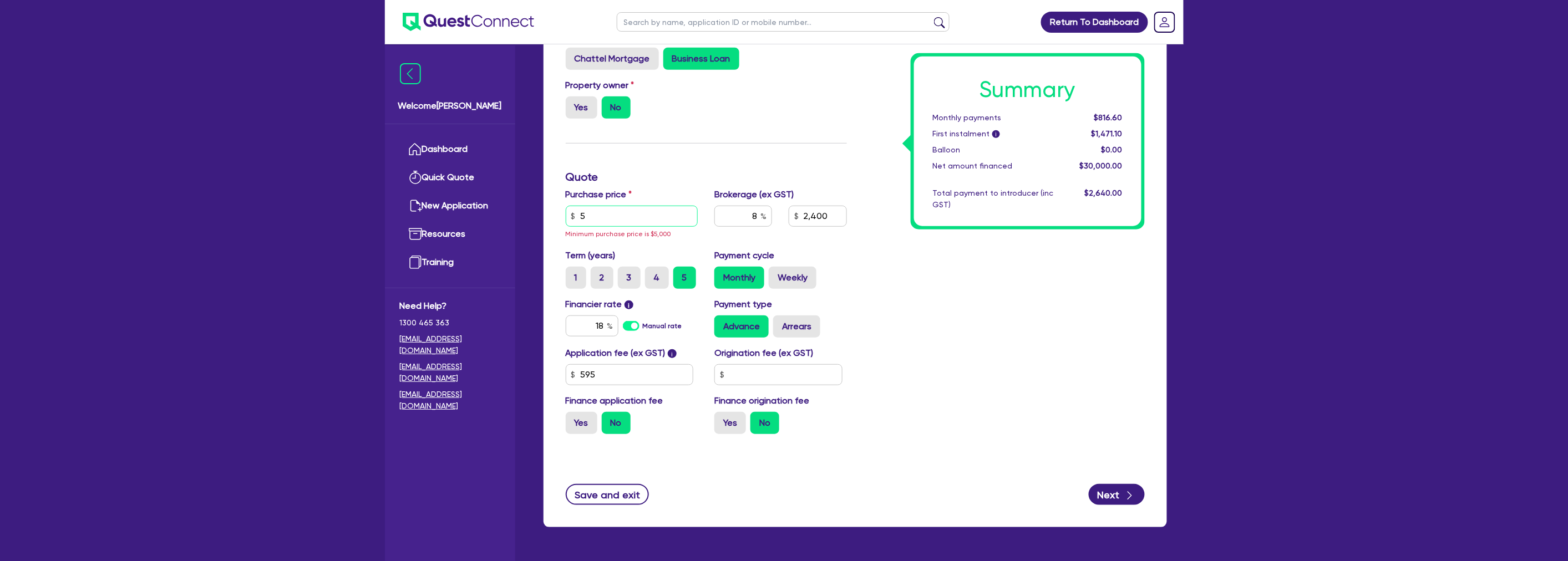
type input "50"
type input "2,400"
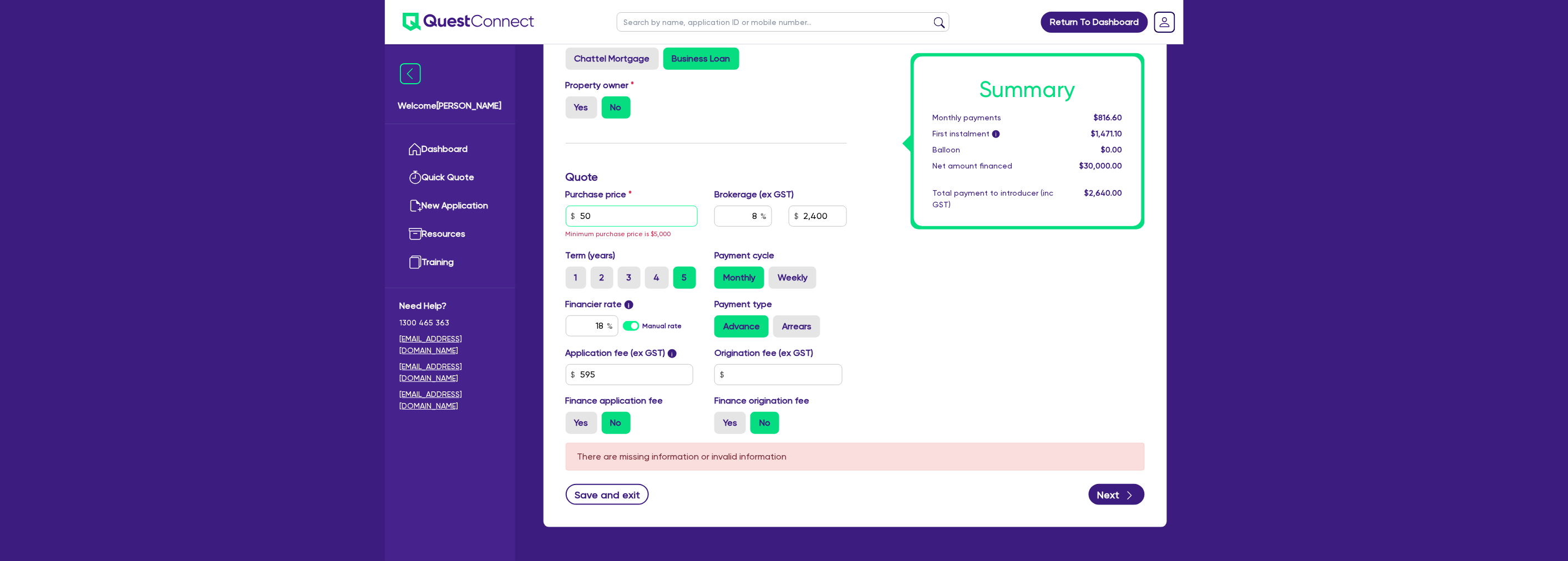
type input "500"
type input "2,400"
type input "5,000"
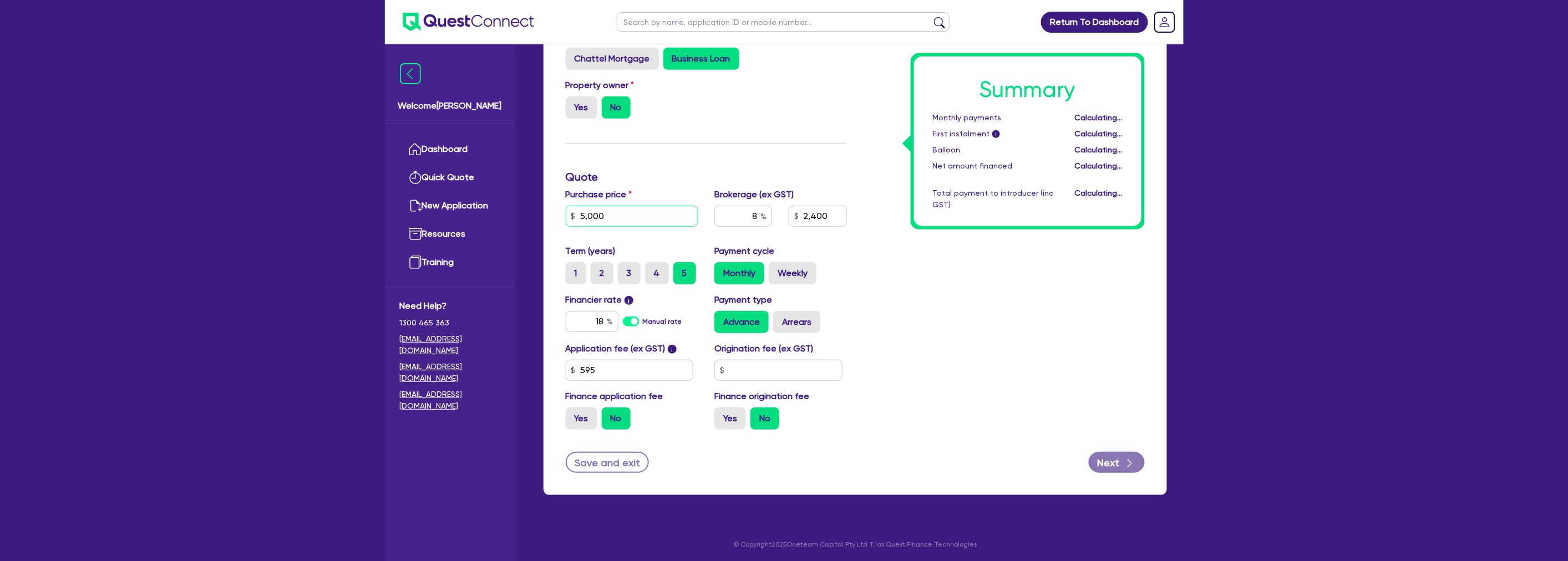
type input "400"
type input "50,000"
click at [1125, 458] on icon "button" at bounding box center [1129, 464] width 11 height 11
type input "4,000"
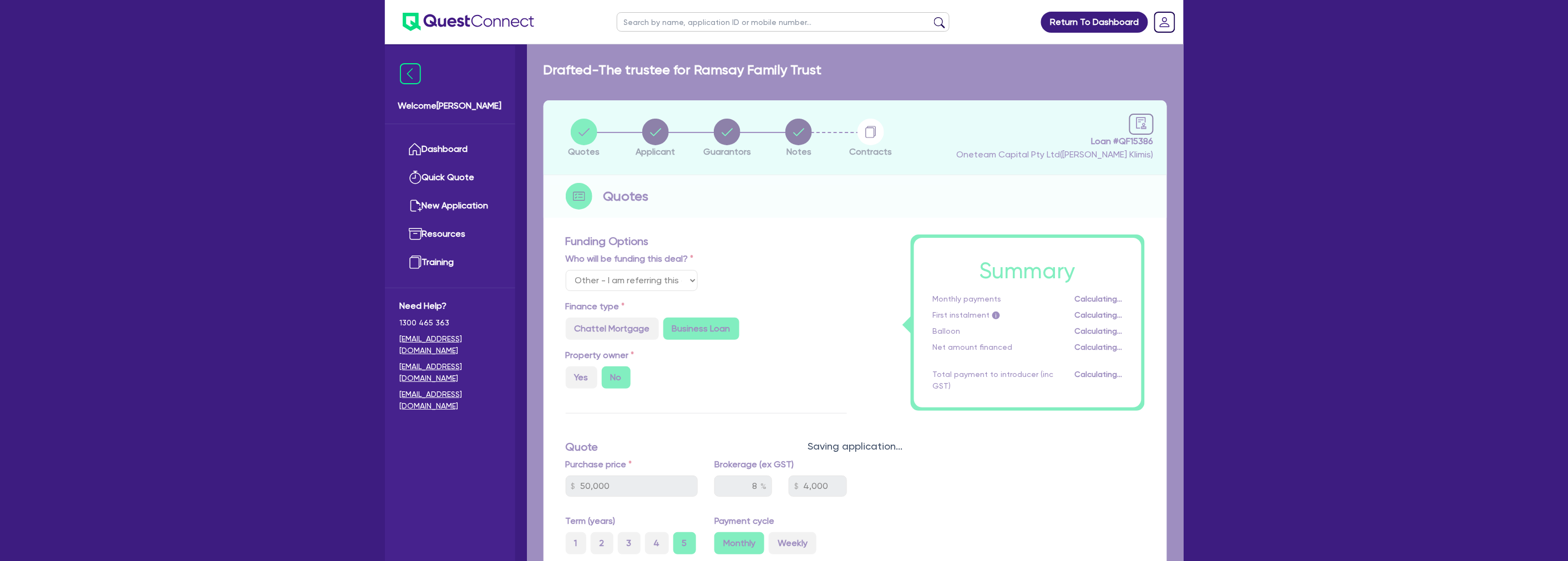
select select "TRUST"
select select "INDIVIDUAL"
select select "TRANSPORT_WAREHOUSING"
select select "PASSENGERS_FREIGHT_TRANSPORT"
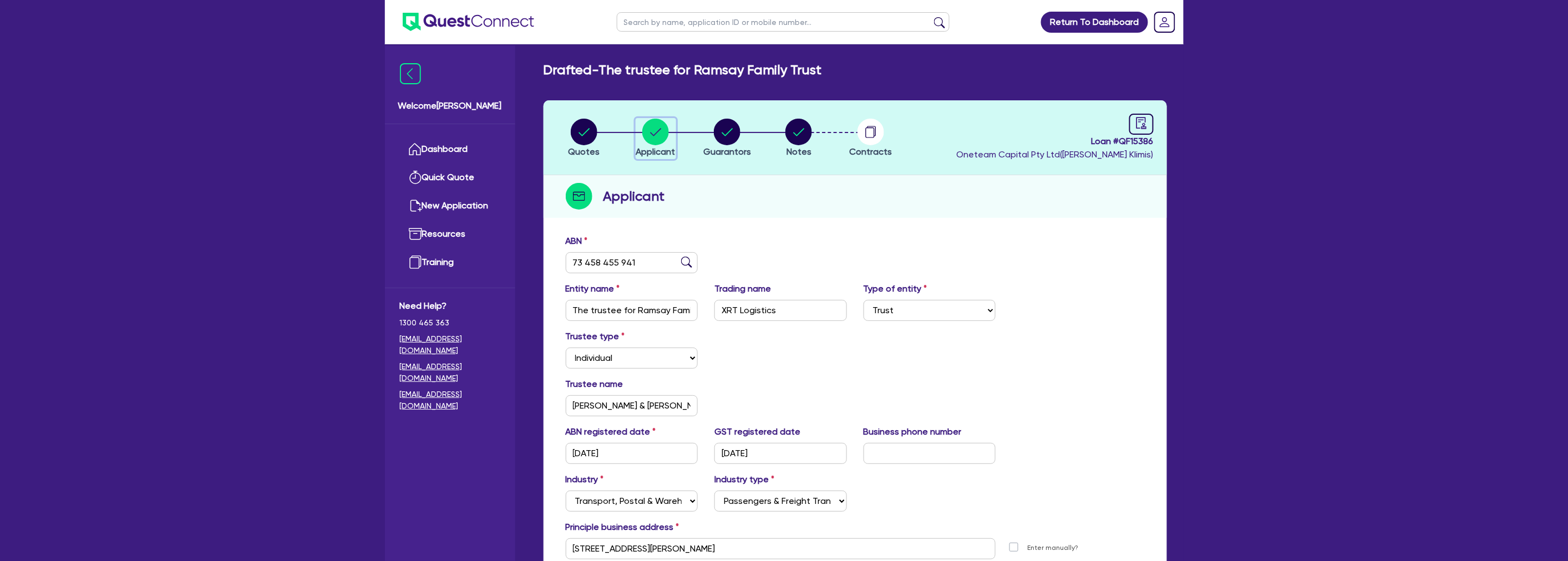
click at [644, 136] on circle "button" at bounding box center [655, 132] width 26 height 26
click at [706, 135] on div "button" at bounding box center [727, 132] width 48 height 26
select select "MR"
select select "QLD"
select select "MARRIED"
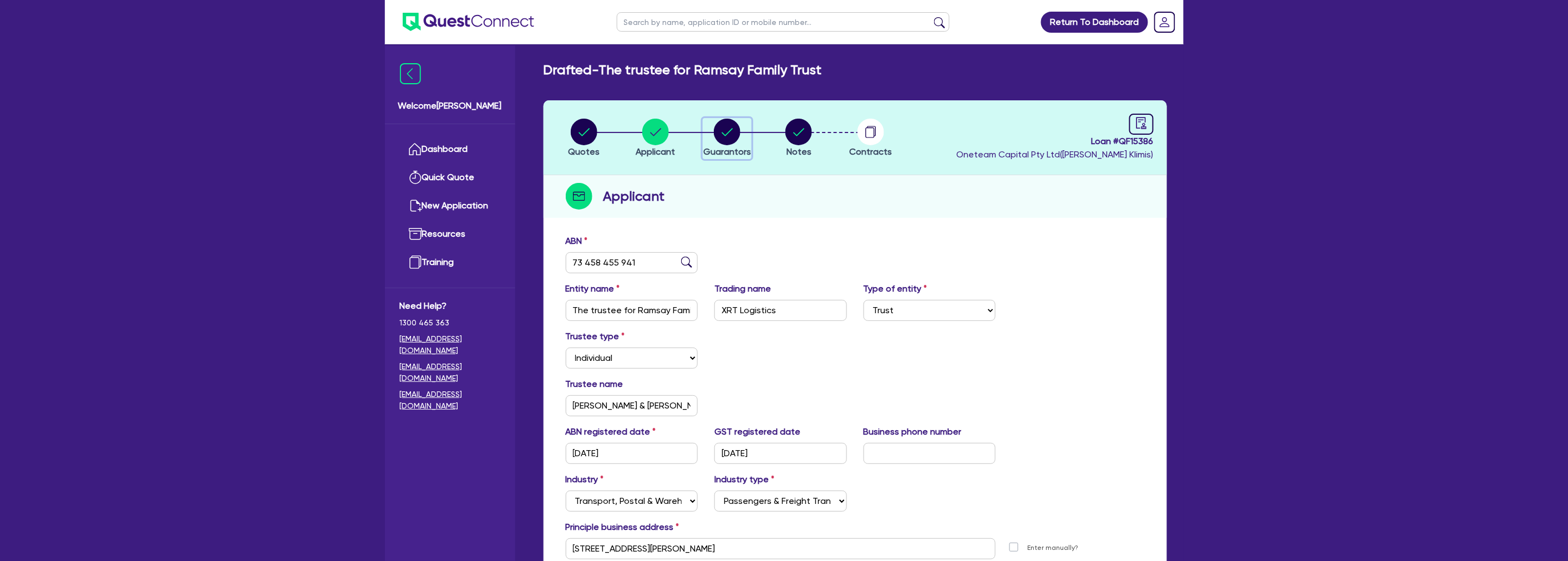
select select "CASH"
select select "VEHICLE"
select select "HOUSEHOLD_PERSONAL"
select select "EQUIPMENT"
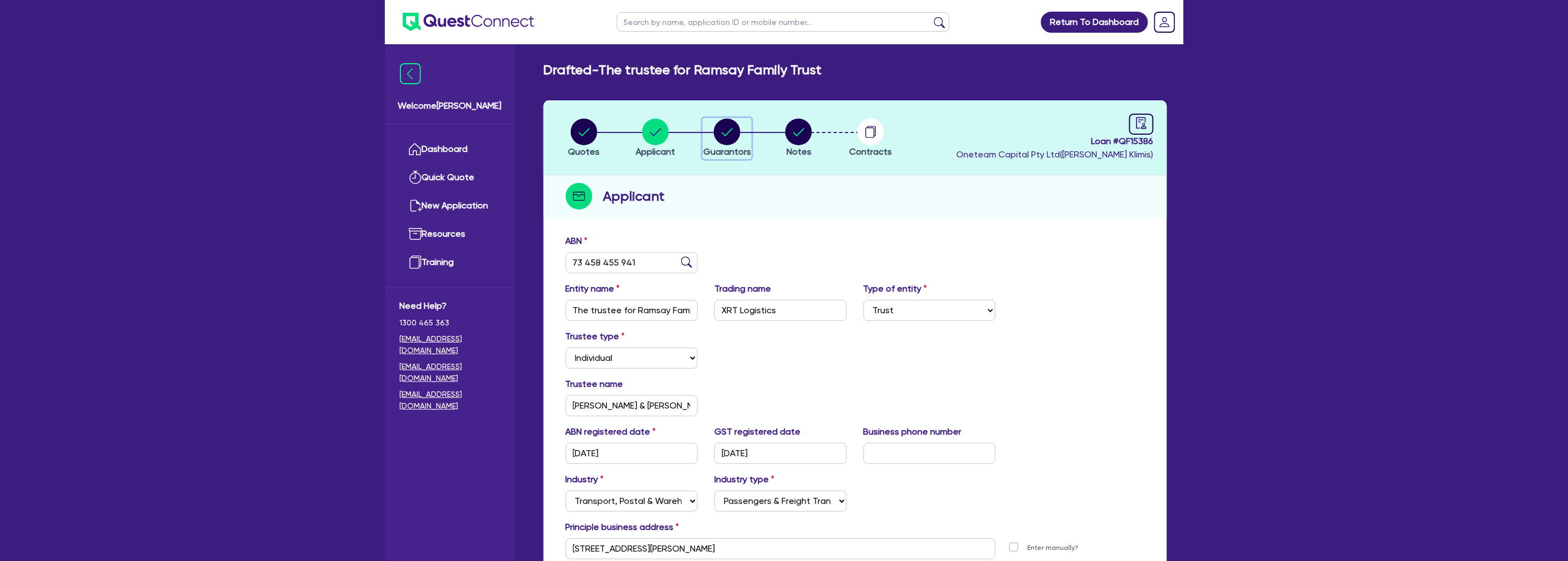
select select "EQUIPMENT"
select select "VEHICLE_LOAN"
select select "CREDIT_CARD"
select select "MRS"
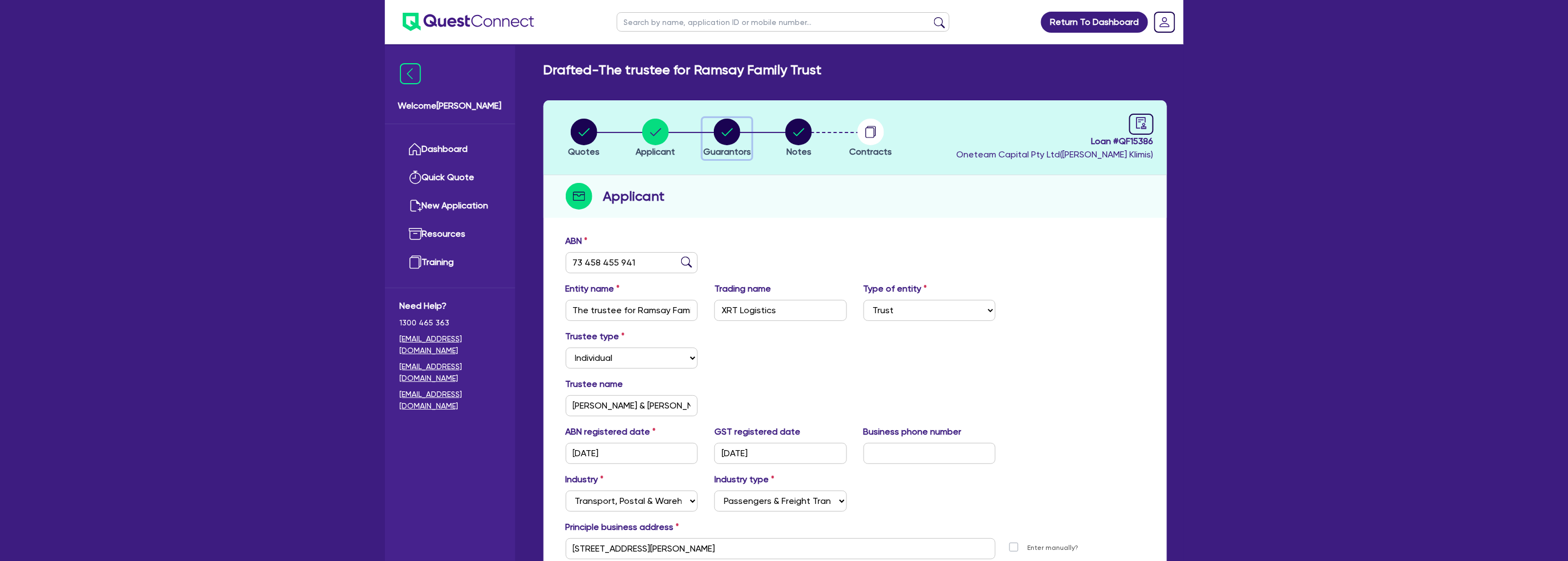
select select "QLD"
select select "MARRIED"
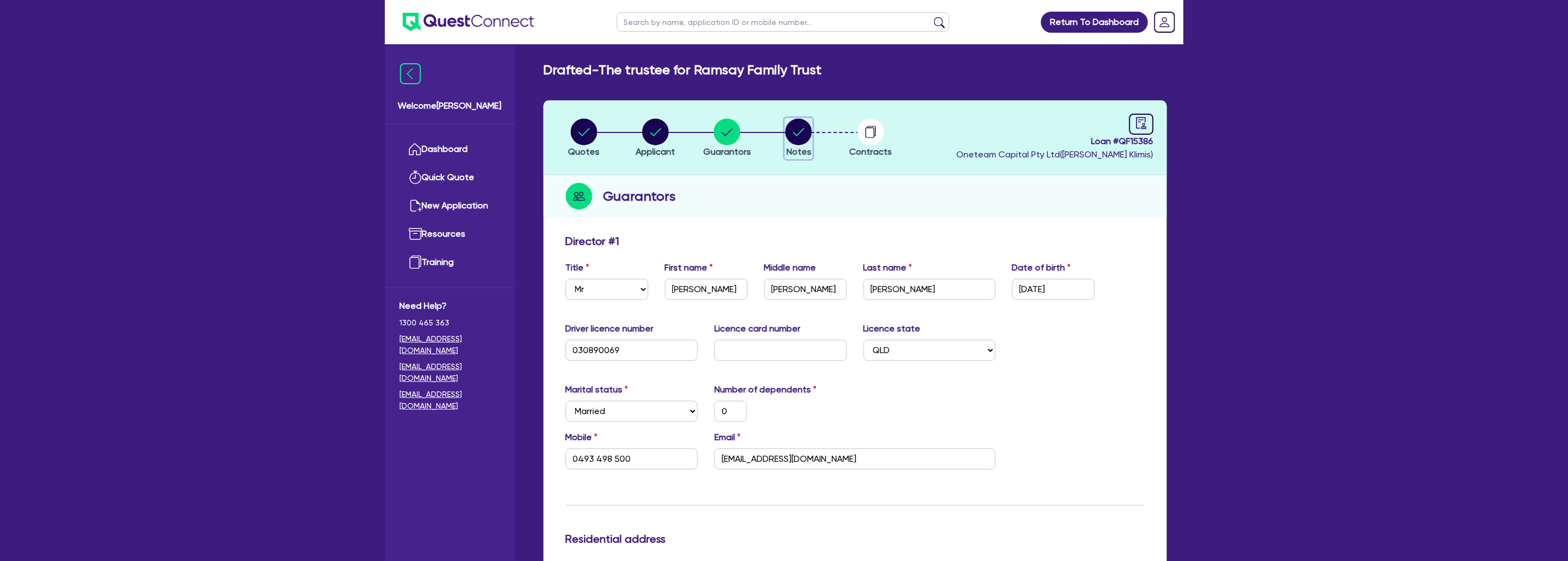
click at [800, 134] on circle "button" at bounding box center [798, 132] width 26 height 26
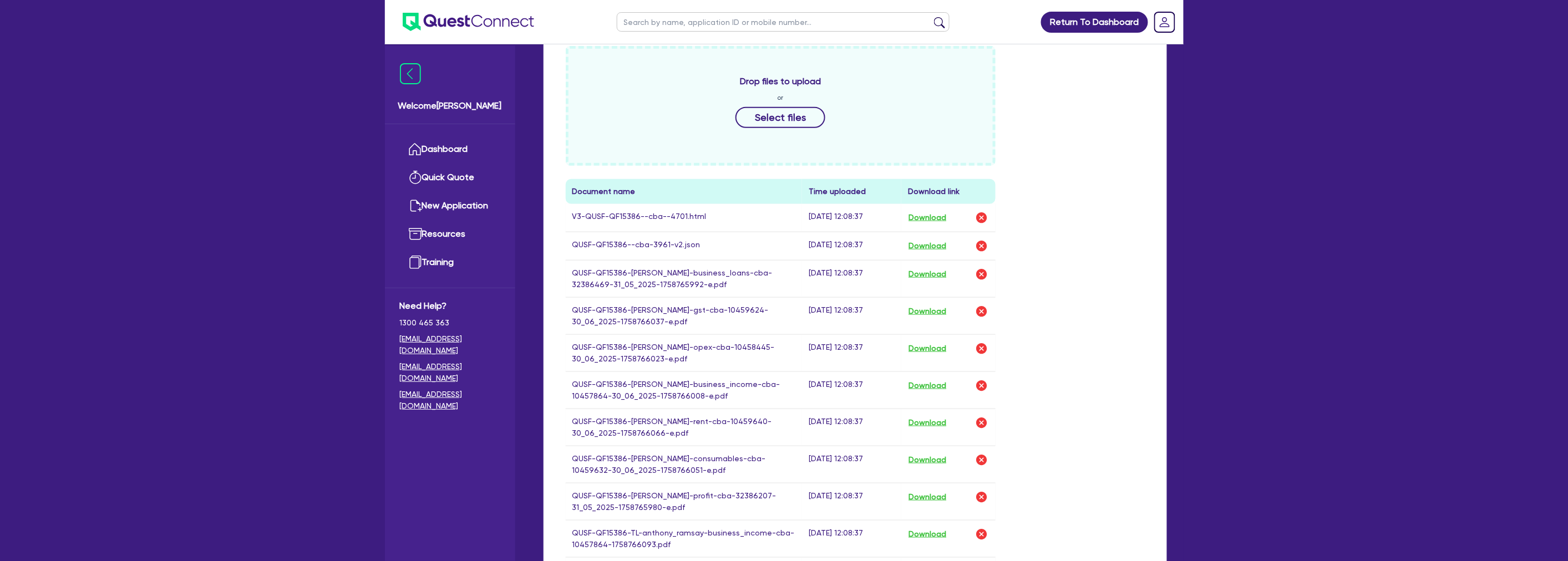
scroll to position [369, 0]
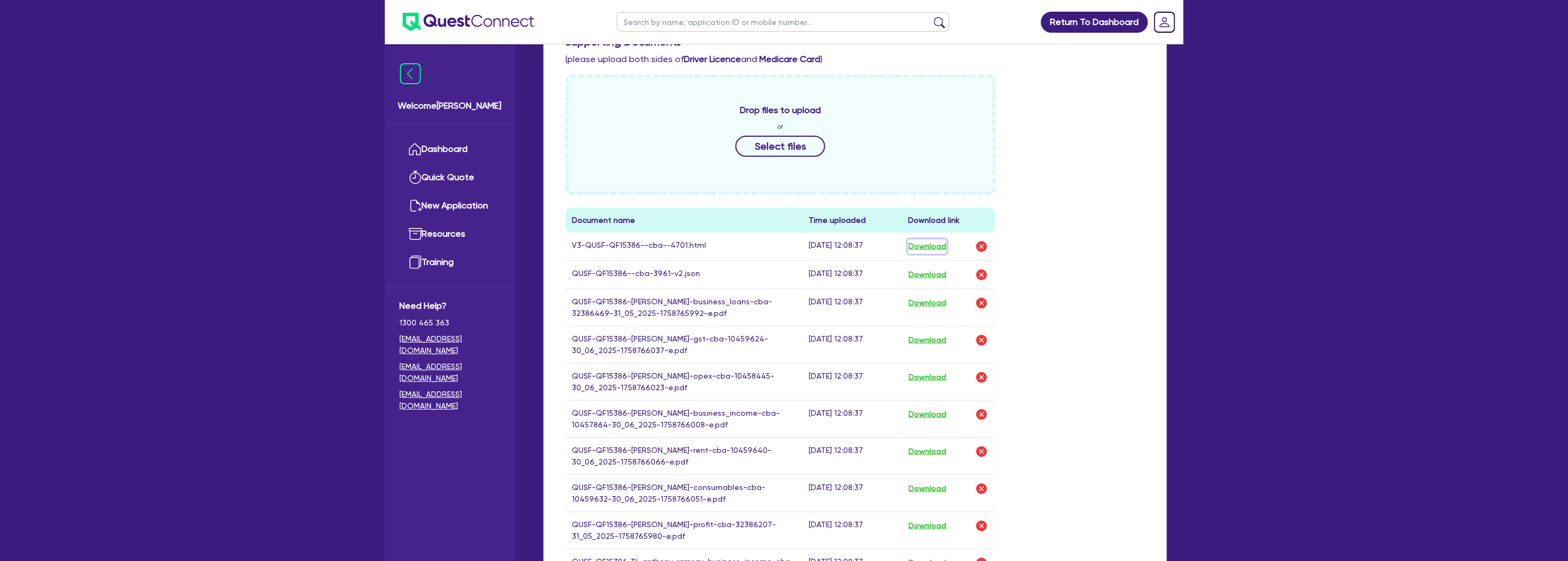
click at [934, 243] on button "Download" at bounding box center [927, 247] width 39 height 14
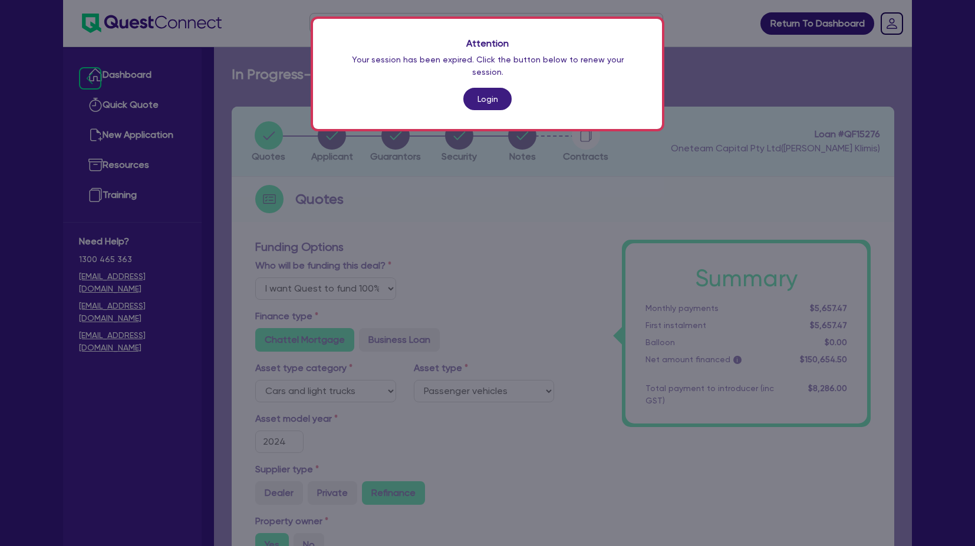
select select "Quest Finance - Own Book"
select select "CARS_AND_LIGHT_TRUCKS"
select select "PASSENGER_VEHICLES"
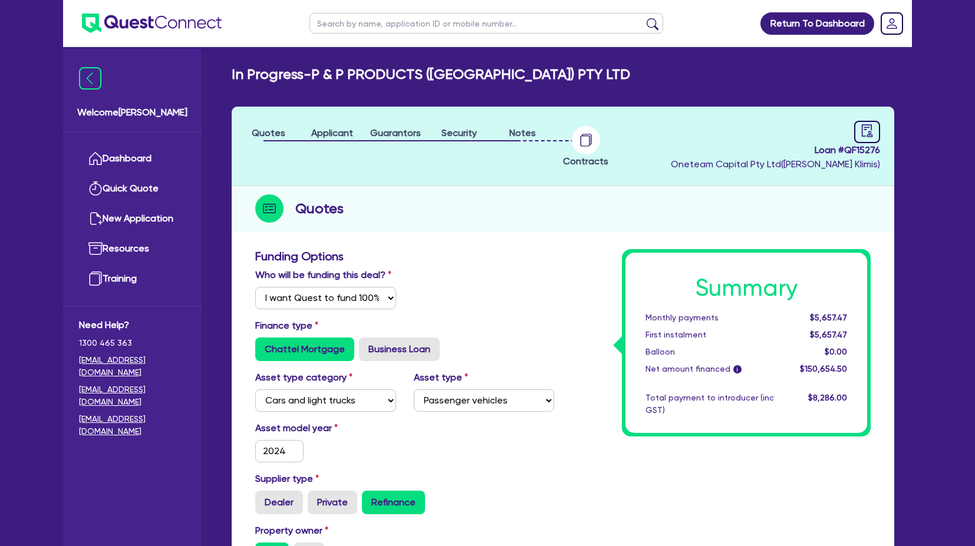
select select "Quest Finance - Own Book"
select select "CARS_AND_LIGHT_TRUCKS"
select select "PASSENGER_VEHICLES"
